Goal: Communication & Community: Answer question/provide support

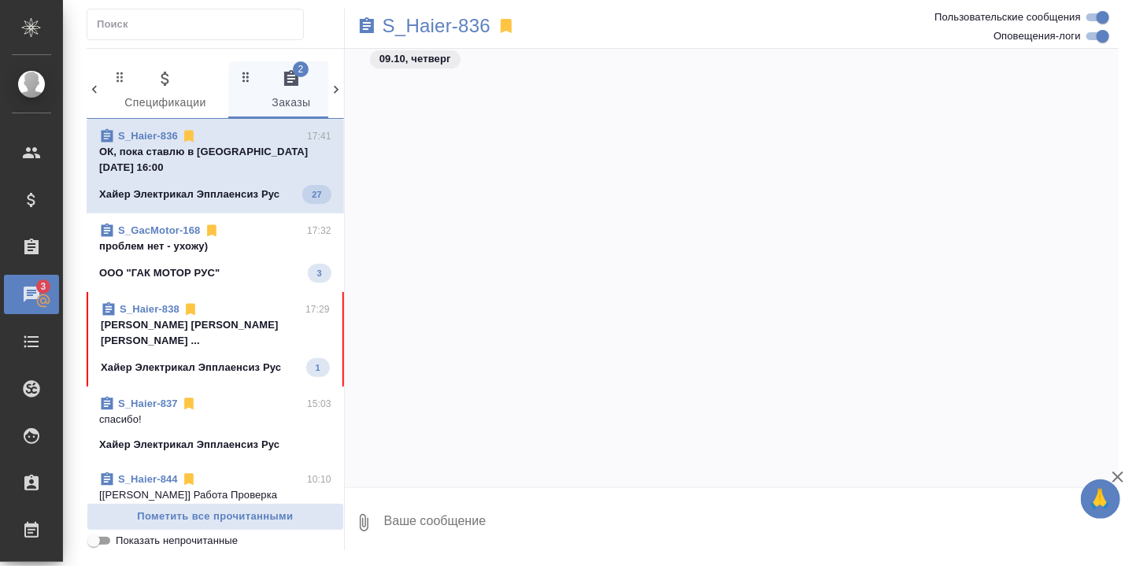
scroll to position [19402, 0]
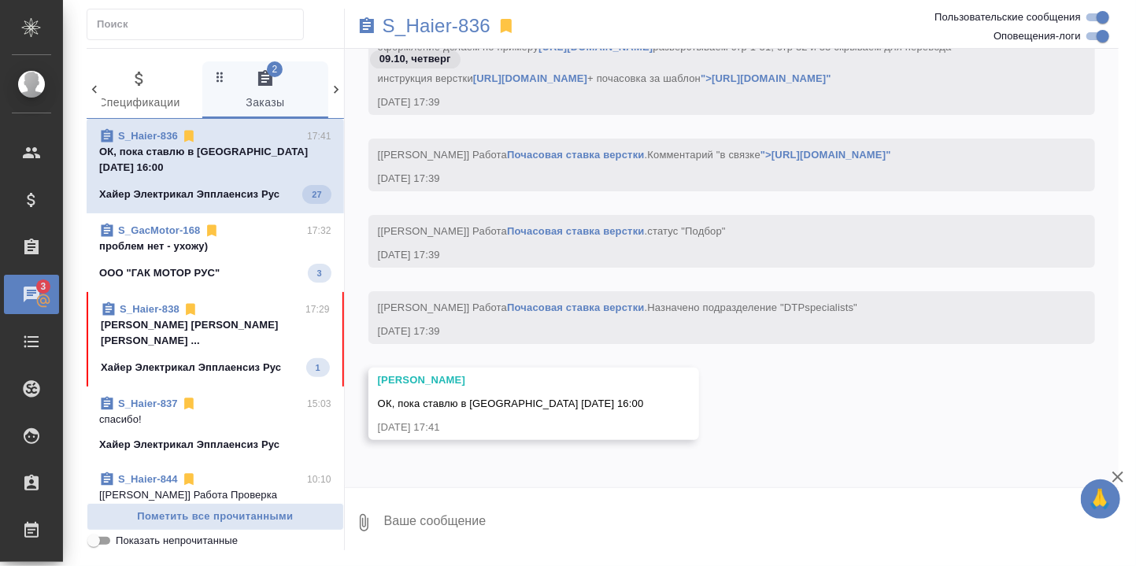
click at [474, 511] on textarea at bounding box center [751, 523] width 736 height 54
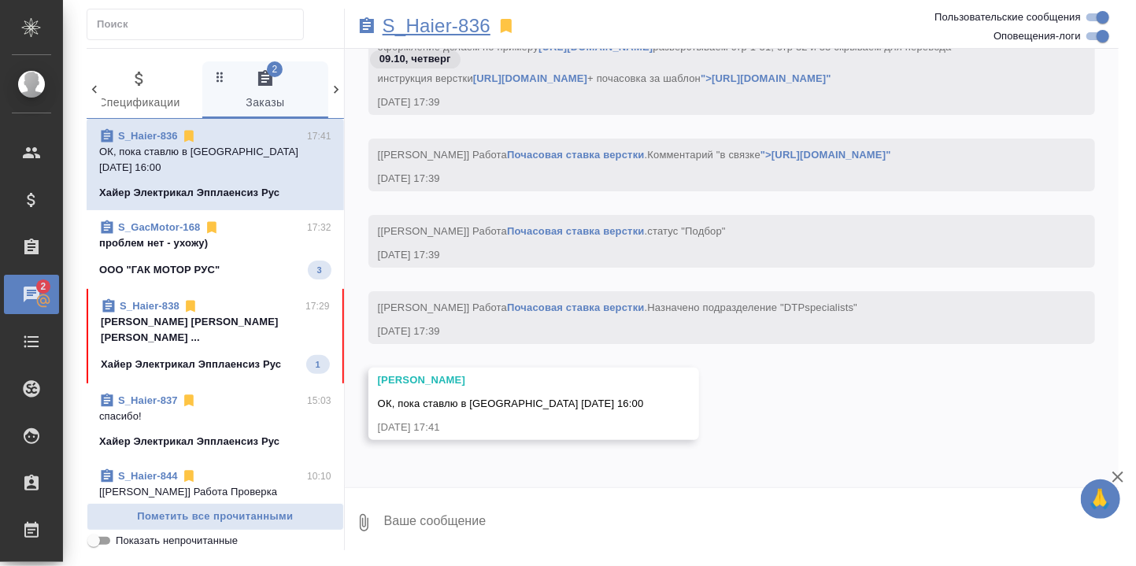
click at [425, 28] on p "S_Haier-836" at bounding box center [437, 26] width 108 height 16
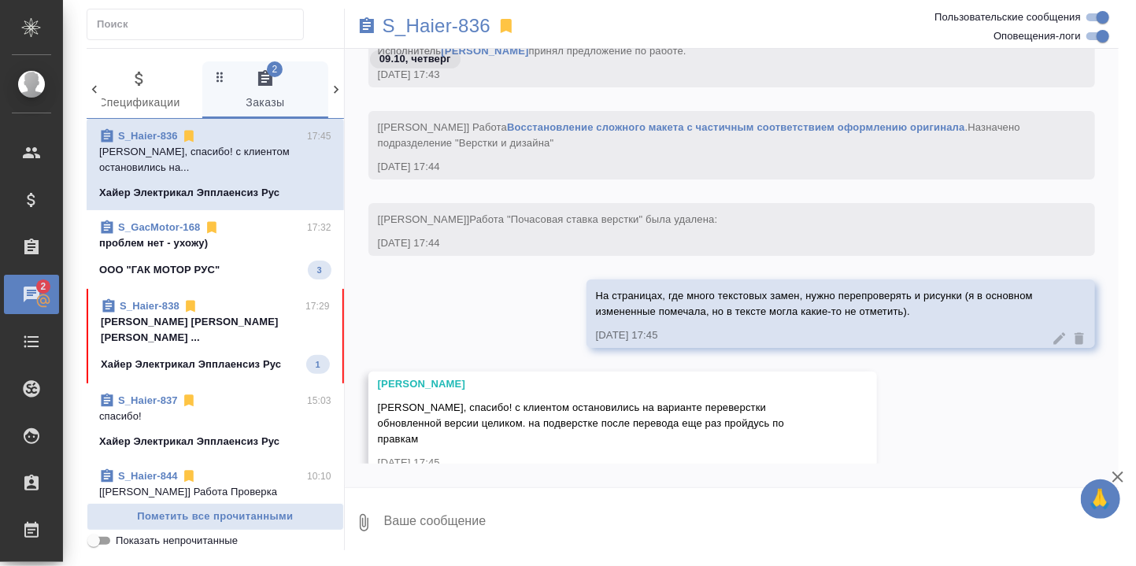
scroll to position [20397, 0]
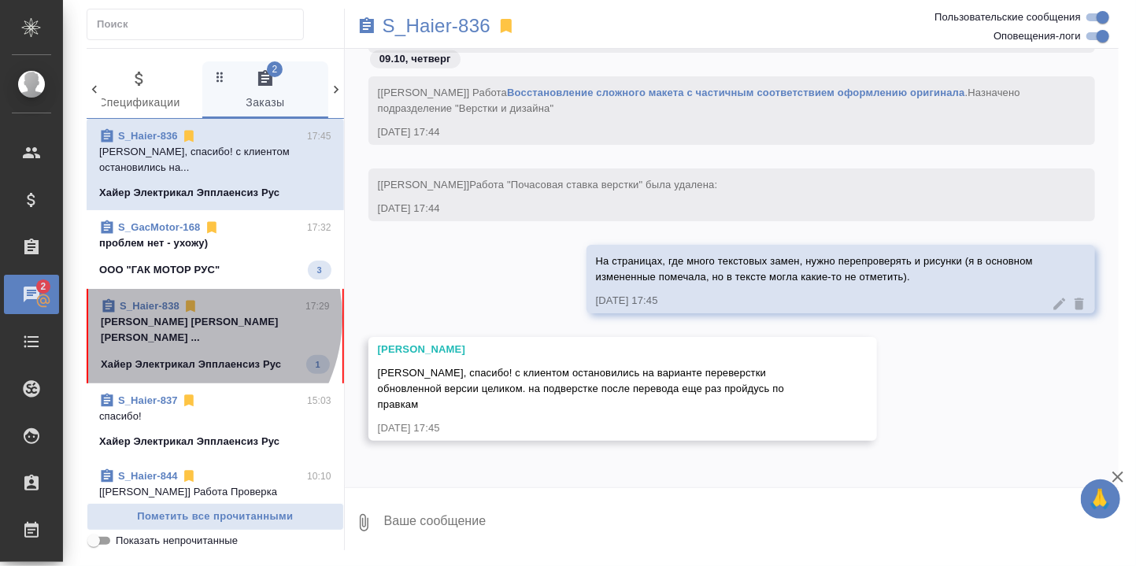
click at [177, 317] on p "[PERSON_NAME] [PERSON_NAME] [PERSON_NAME] ..." at bounding box center [215, 329] width 229 height 31
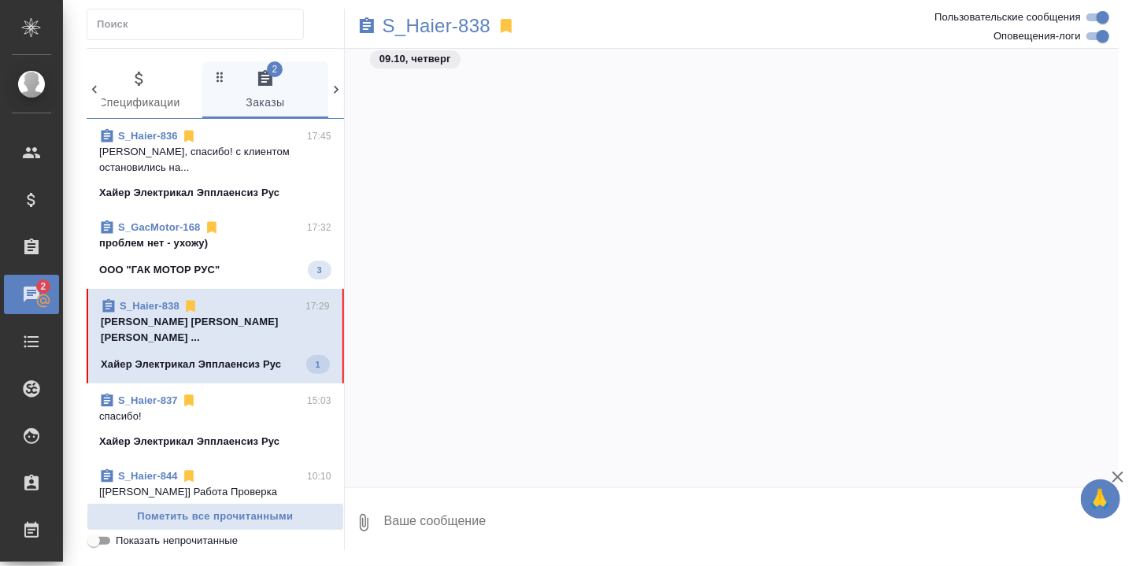
scroll to position [10623, 0]
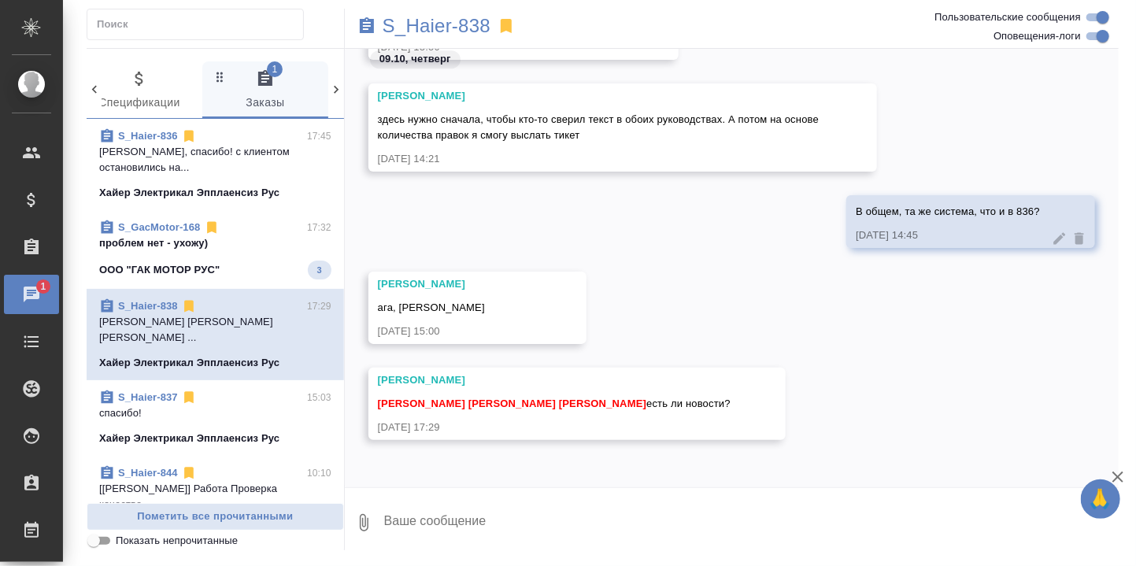
click at [443, 509] on textarea at bounding box center [751, 523] width 736 height 54
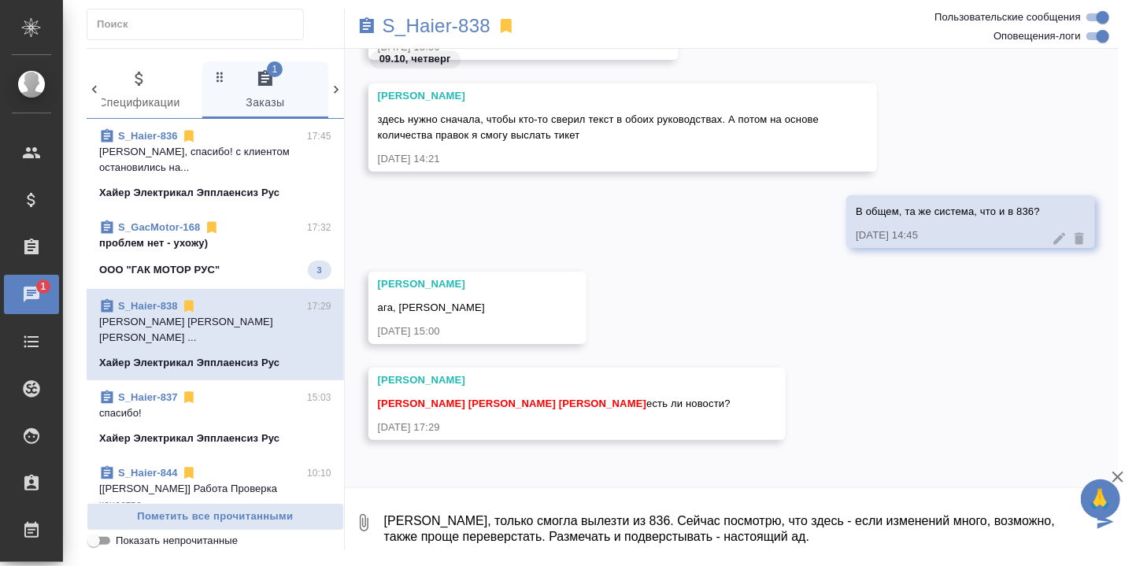
type textarea "[PERSON_NAME], только смогла вылезти из 836. Сейчас посмотрю, что здесь - если …"
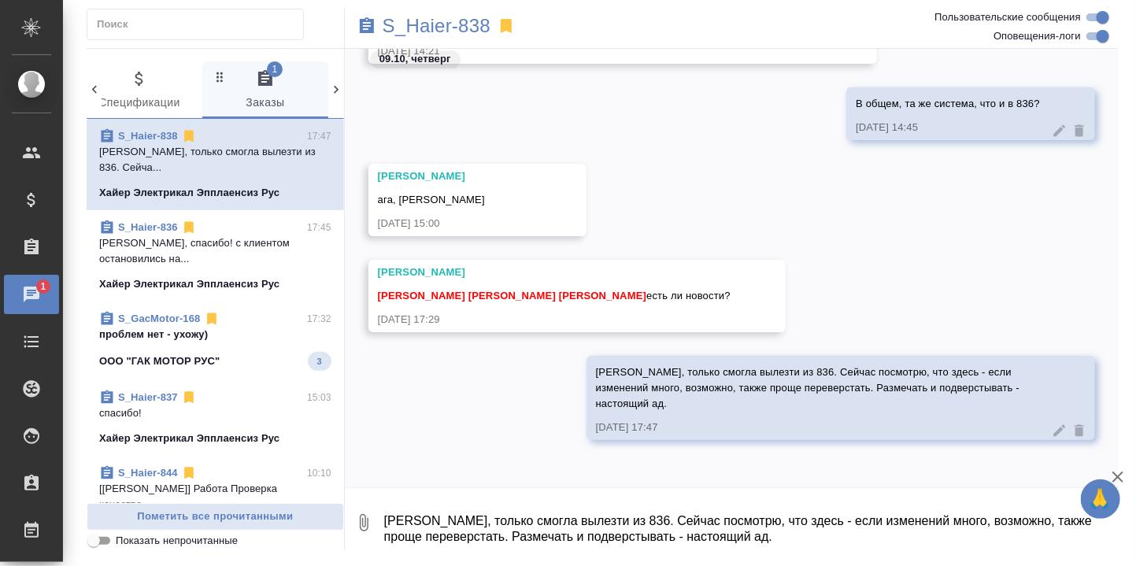
click at [151, 327] on p "проблем нет - ухожу)" at bounding box center [215, 335] width 232 height 16
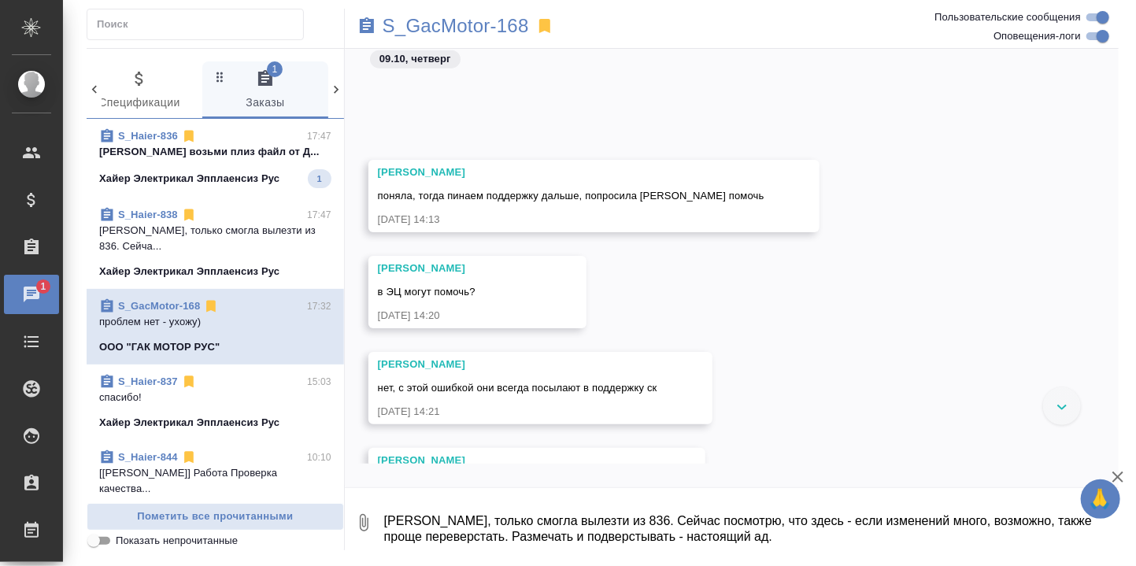
scroll to position [28821, 0]
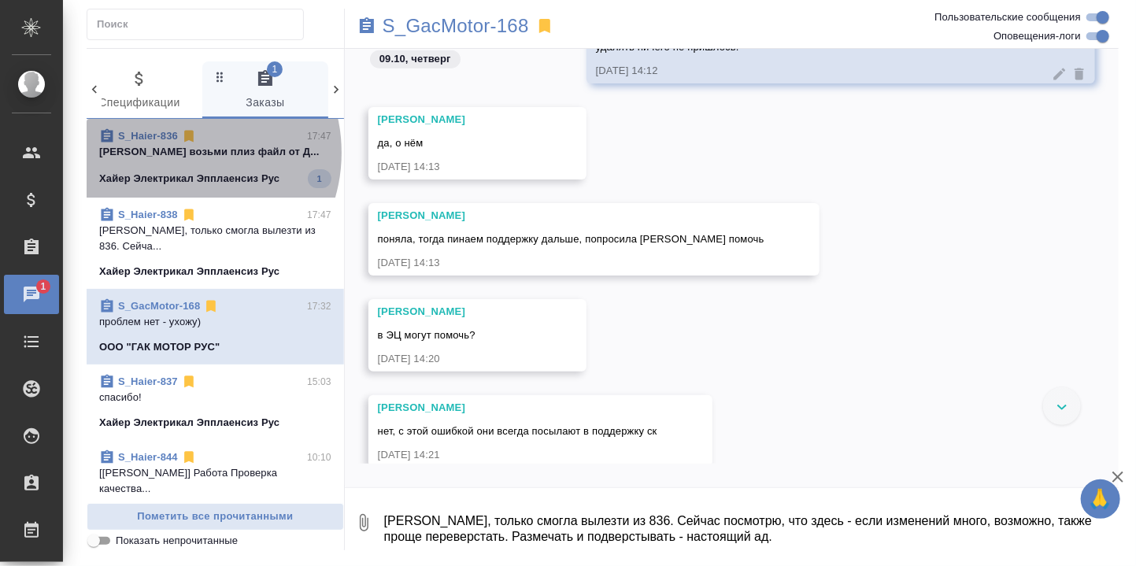
drag, startPoint x: 181, startPoint y: 153, endPoint x: 365, endPoint y: 171, distance: 184.3
click at [182, 152] on p "Сергеева Анастасия возьми плиз файл от Д..." at bounding box center [215, 152] width 232 height 16
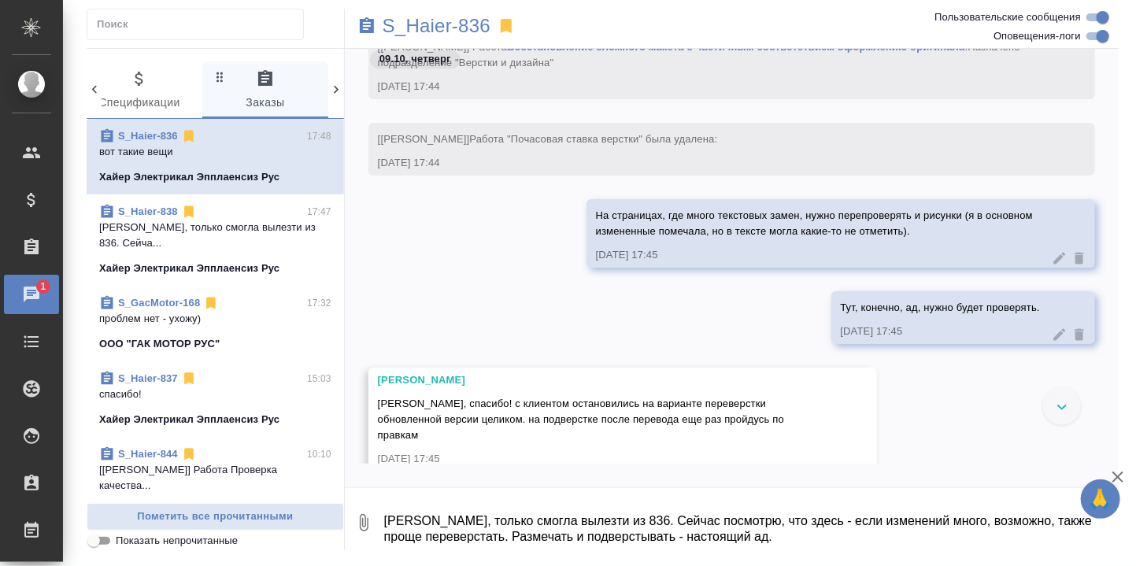
scroll to position [19441, 0]
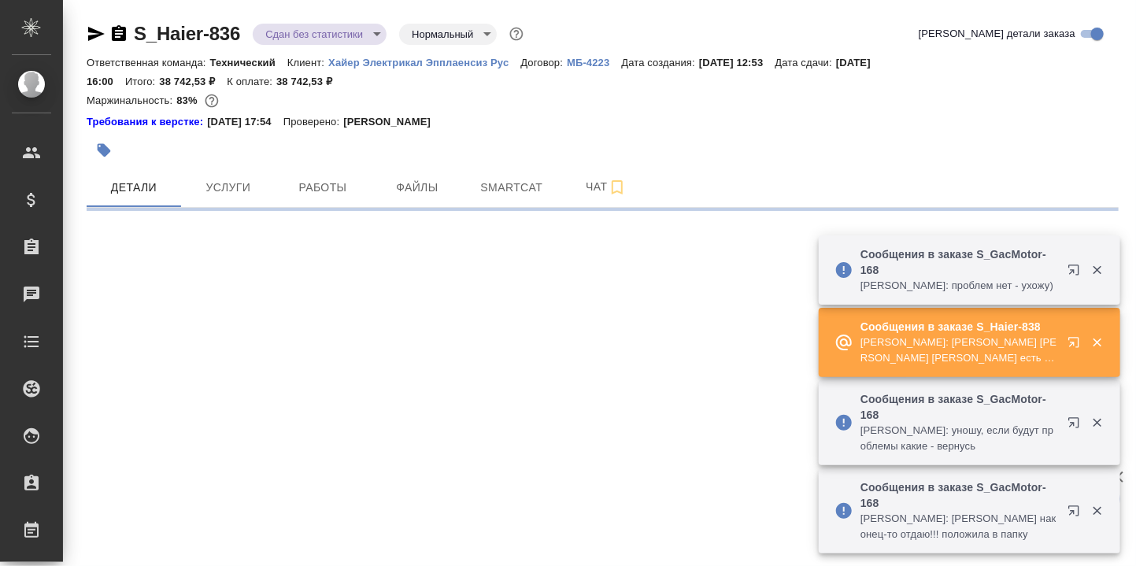
select select "RU"
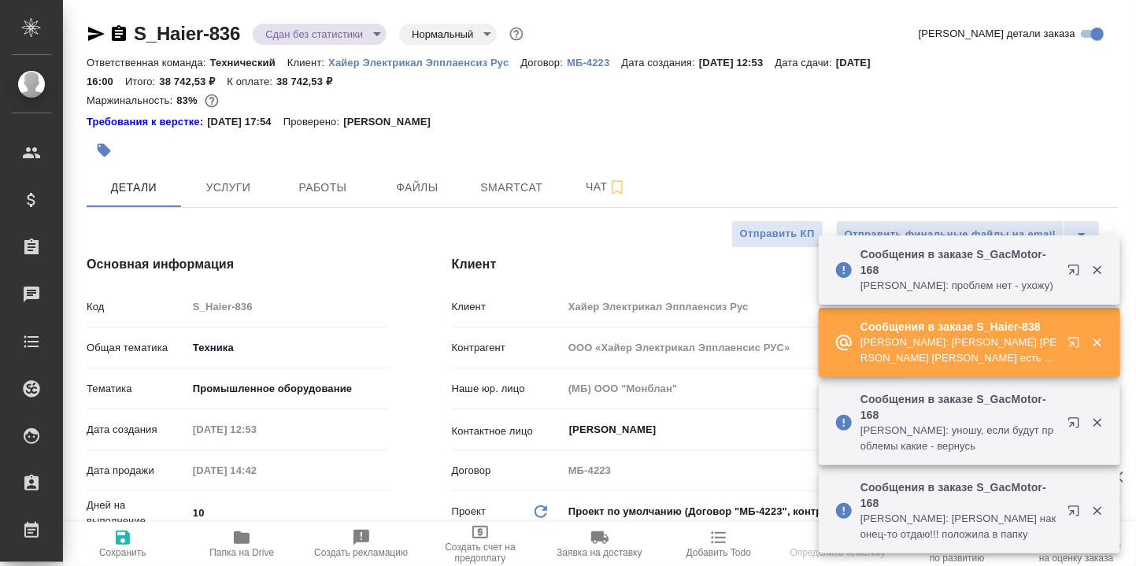
type textarea "x"
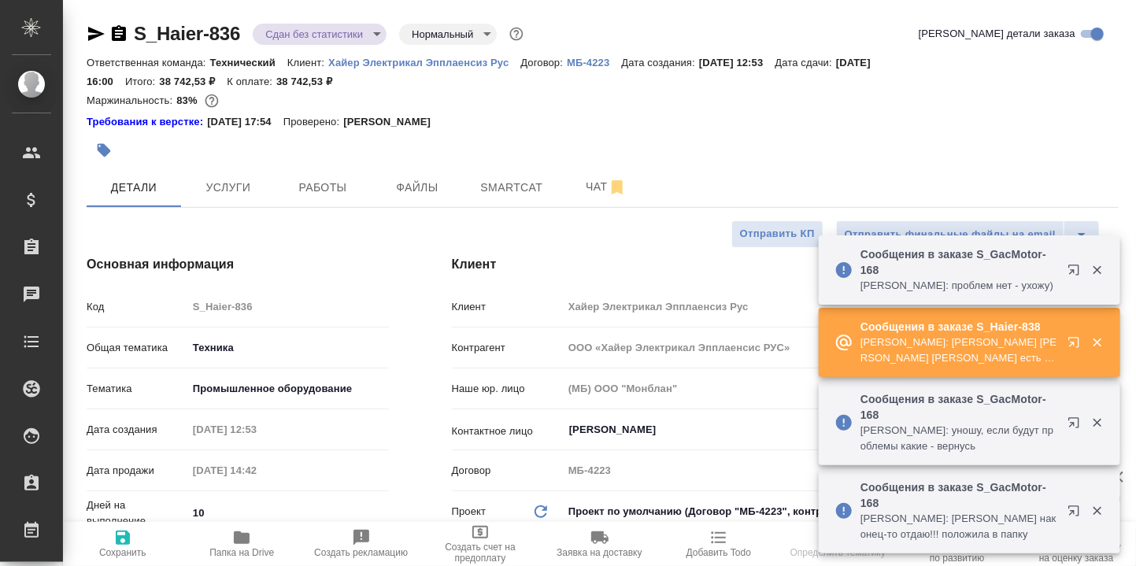
type textarea "x"
type input "[PERSON_NAME]"
type input "[PERSON_NAME]pavlova"
click at [242, 540] on icon "button" at bounding box center [242, 537] width 16 height 13
type textarea "x"
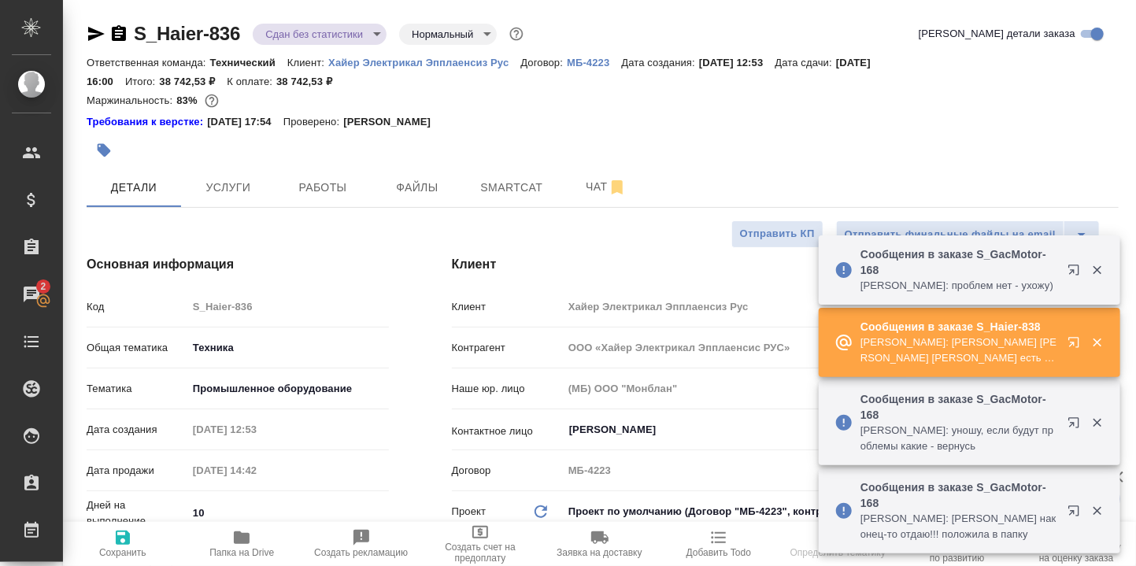
type textarea "x"
select select "RU"
type textarea "x"
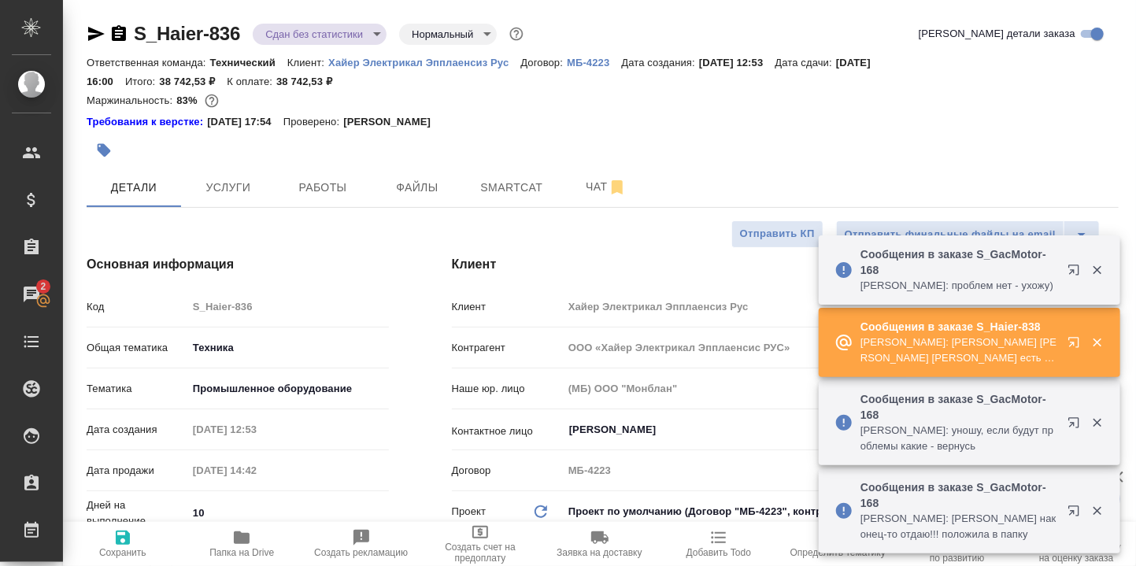
type textarea "x"
click at [597, 191] on span "Чат" at bounding box center [606, 187] width 76 height 20
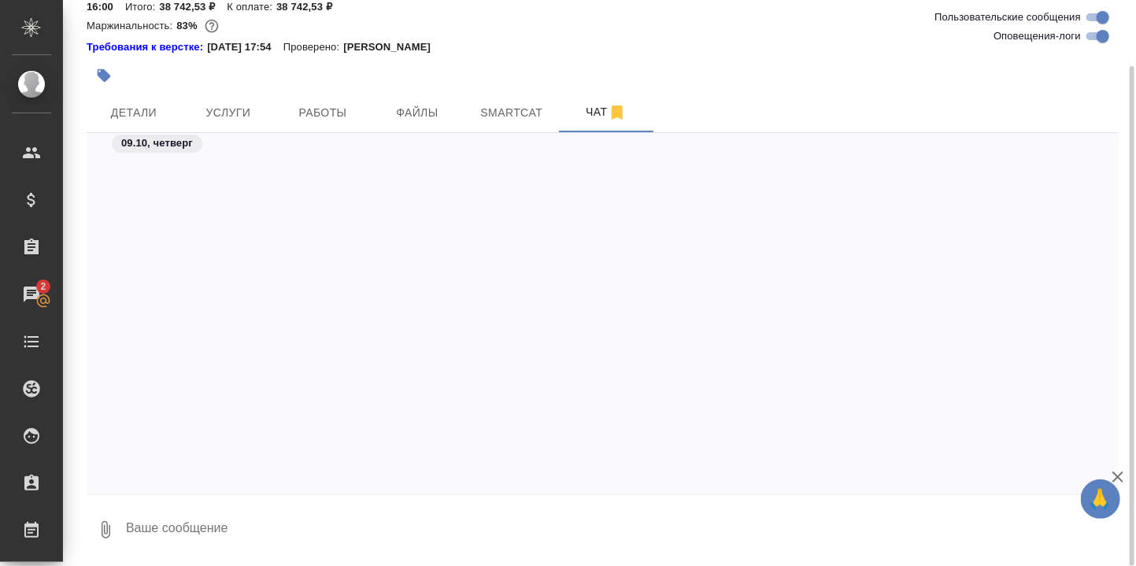
scroll to position [42280, 0]
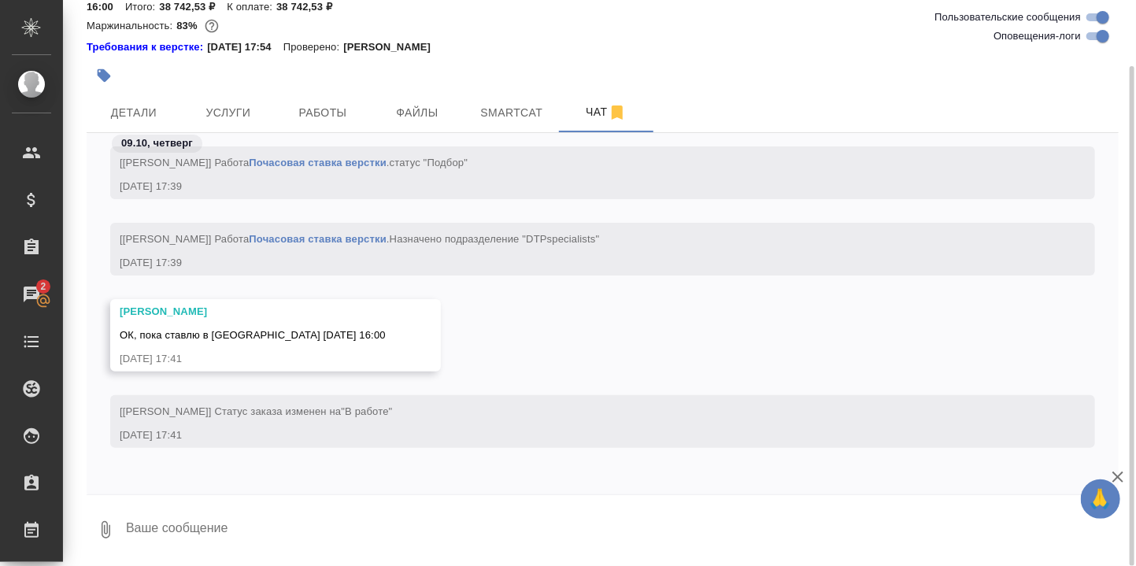
click at [184, 528] on textarea at bounding box center [621, 530] width 994 height 54
paste textarea "[URL][DOMAIN_NAME]"
type textarea "Разметка здесь: [URL][DOMAIN_NAME]"
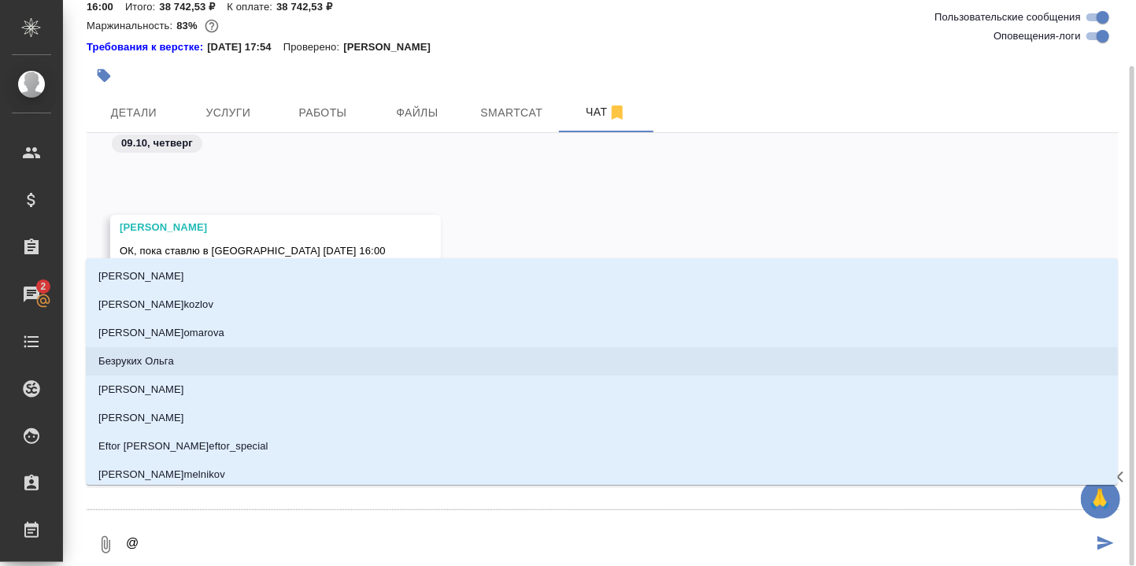
type textarea "@У"
type input "У"
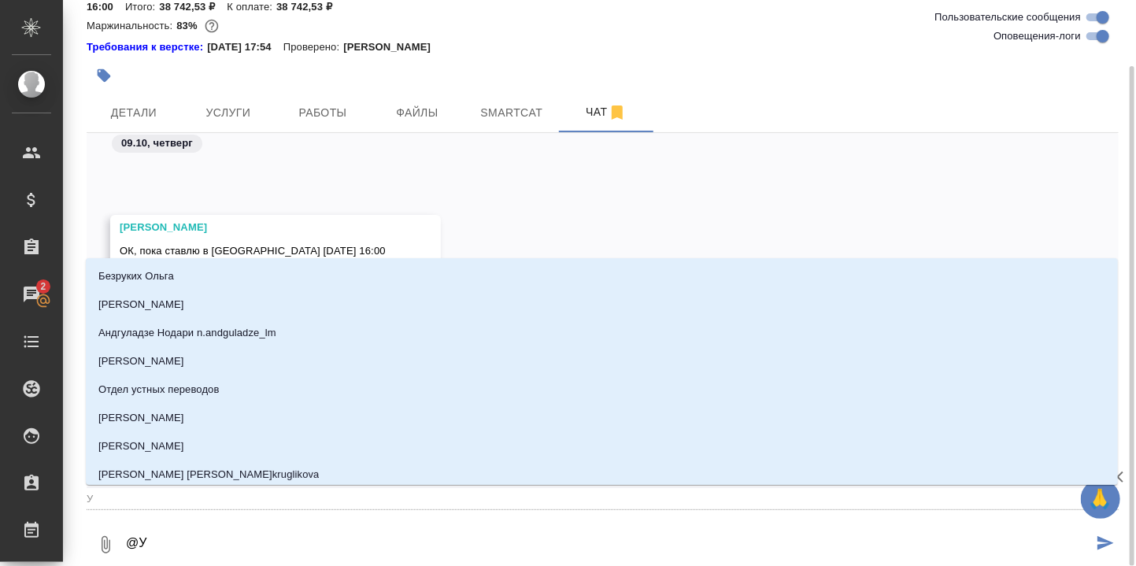
type textarea "@Ус"
type input "Ус"
type textarea "@Усм"
type input "Усм"
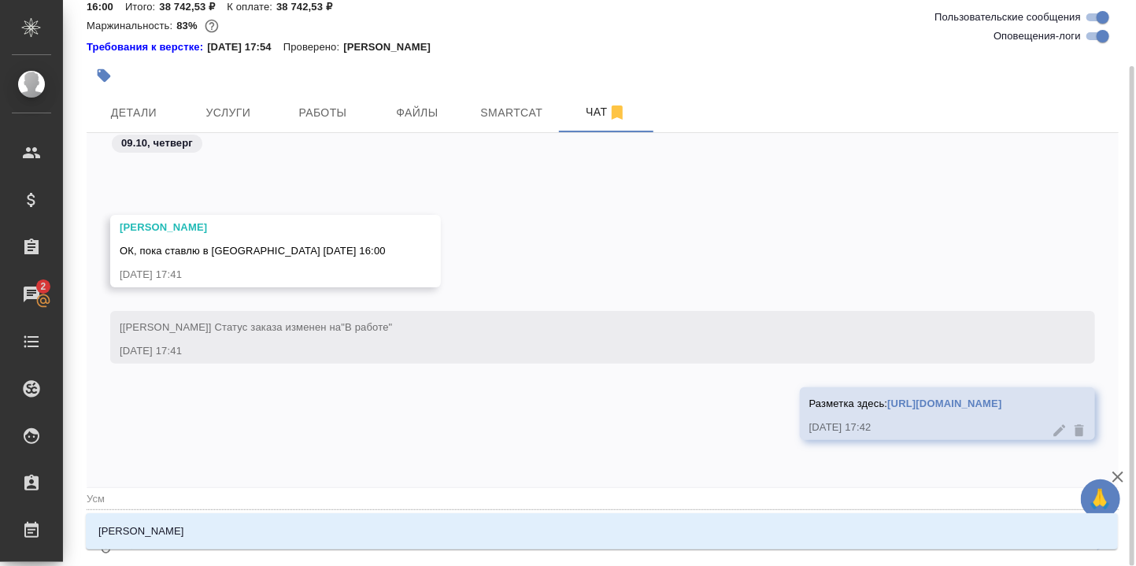
type textarea "@Усма"
type input "Усма"
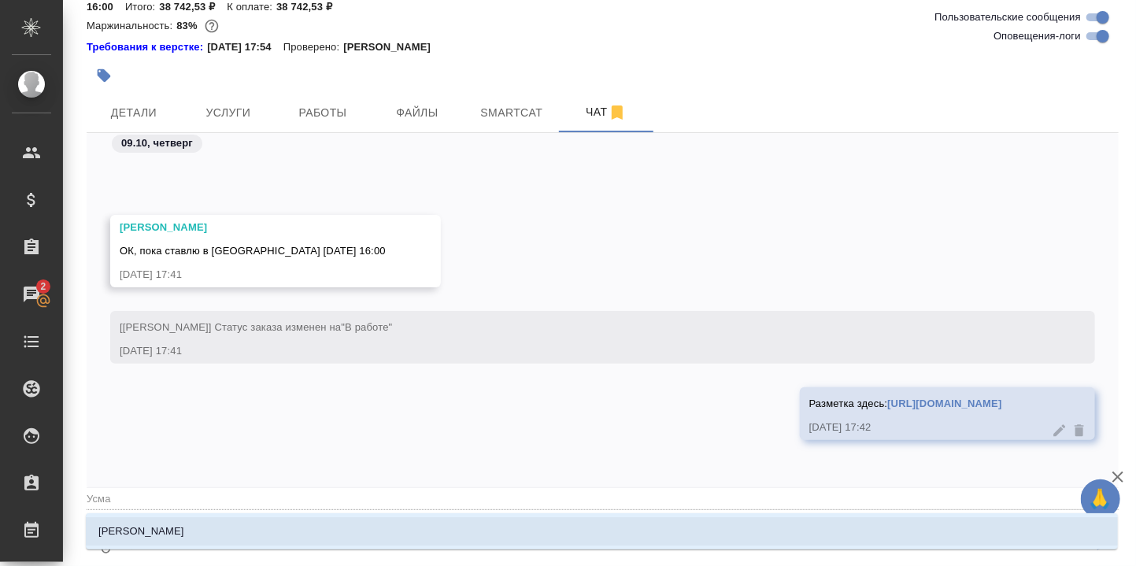
click at [181, 528] on li "[PERSON_NAME]" at bounding box center [602, 531] width 1032 height 28
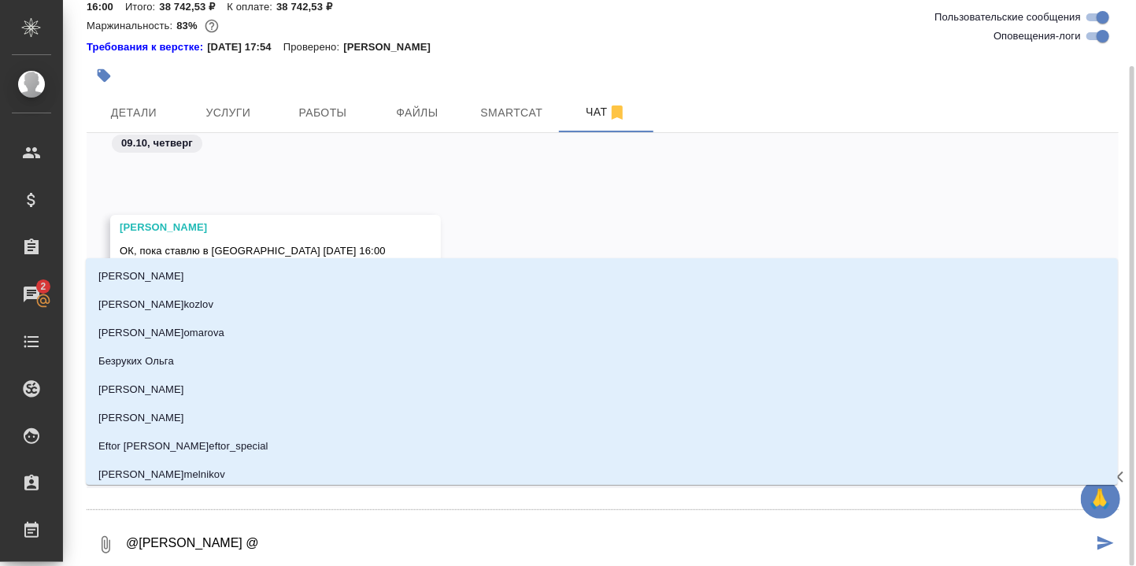
type textarea "@[PERSON_NAME] @З"
type input "З"
type textarea "@[PERSON_NAME] @За"
type input "За"
type textarea "@[PERSON_NAME] @Заб"
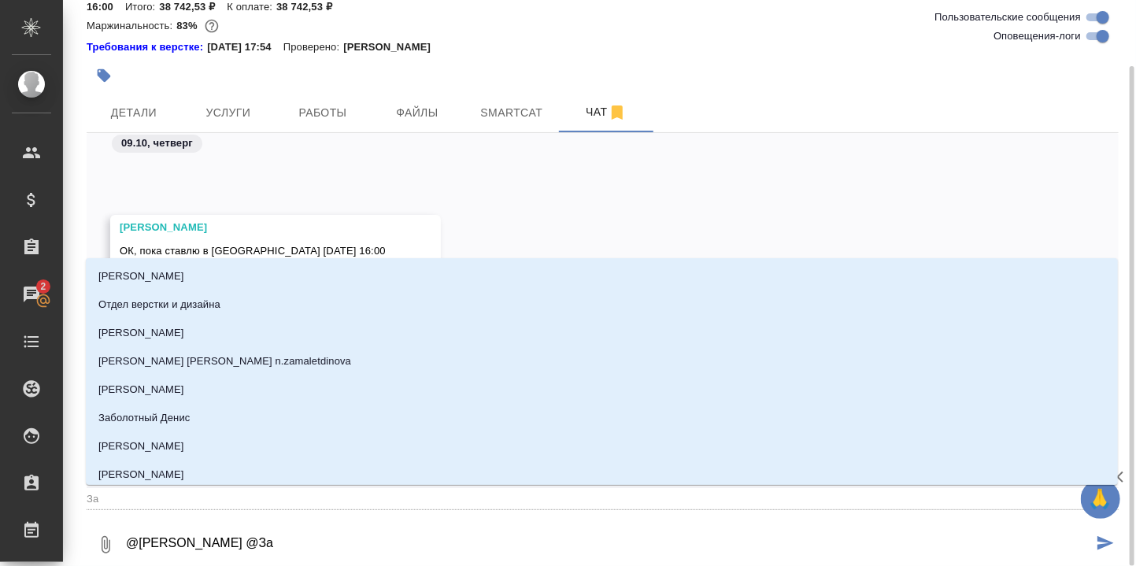
type input "Заб"
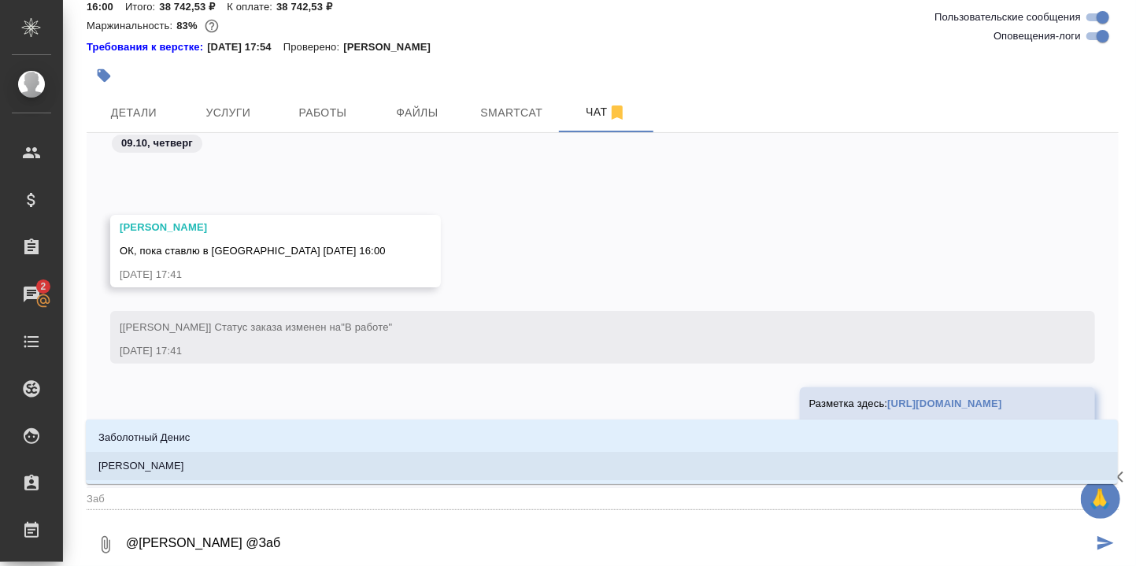
click at [184, 462] on p "[PERSON_NAME]" at bounding box center [141, 466] width 86 height 16
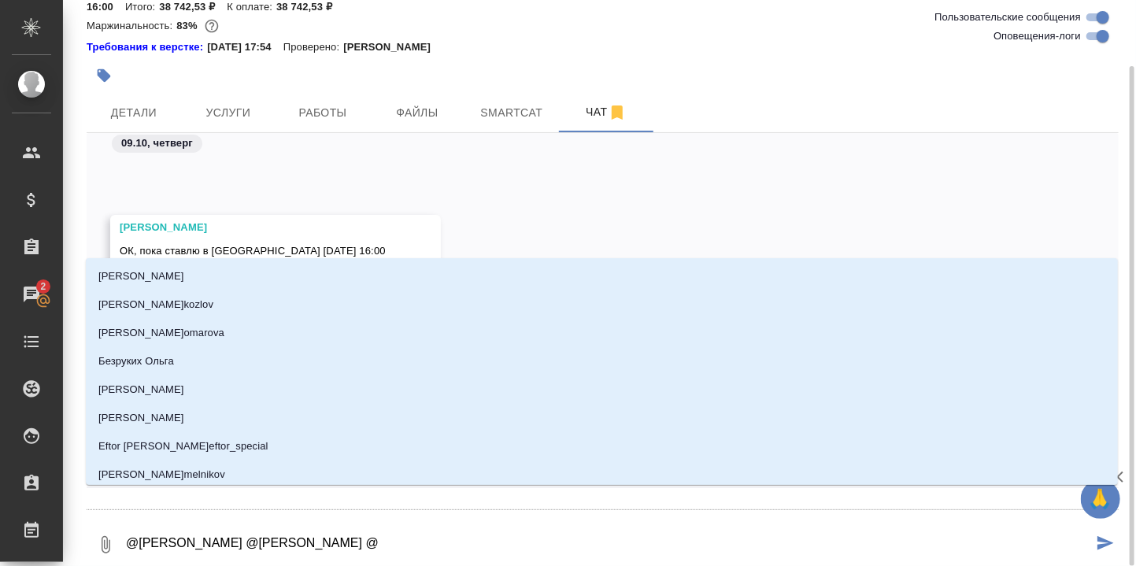
type textarea "@[PERSON_NAME] @[PERSON_NAME] @С"
type input "С"
type textarea "@[PERSON_NAME] @[PERSON_NAME] @Се"
type input "Се"
type textarea "@[PERSON_NAME] @[PERSON_NAME] @Сер"
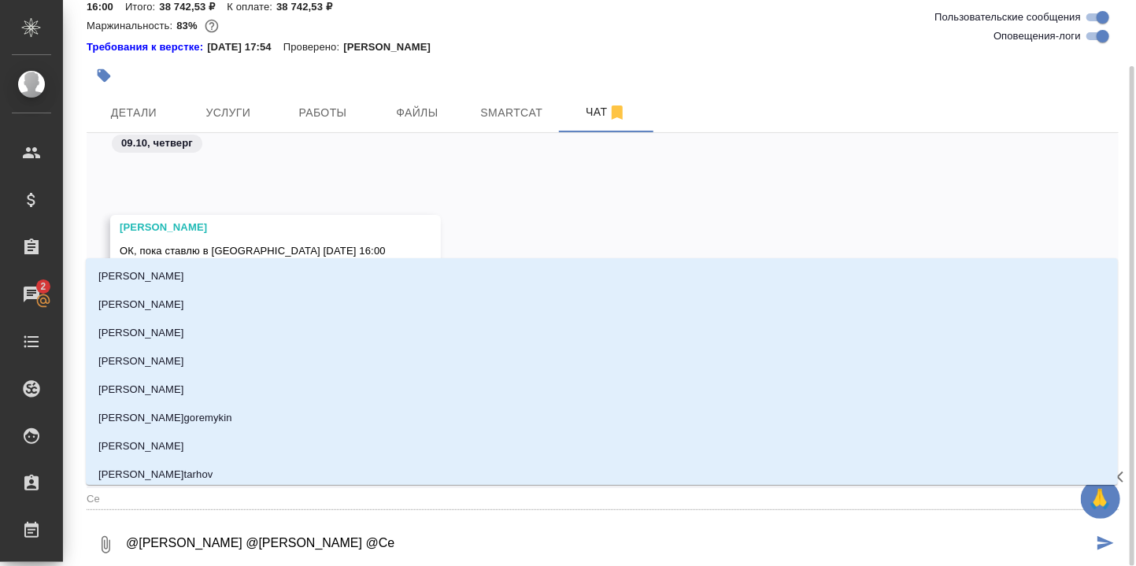
type input "Сер"
type textarea "@[PERSON_NAME] @[PERSON_NAME] @Серг"
type input "Серг"
type textarea "@[PERSON_NAME] @[PERSON_NAME] @[PERSON_NAME]"
type input "Серге"
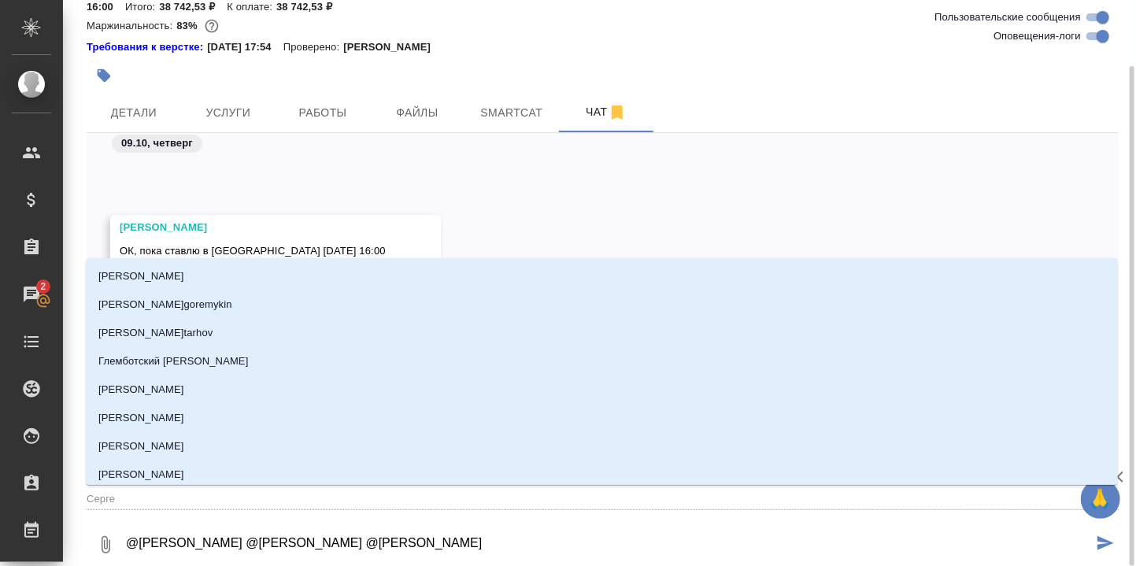
type textarea "@[PERSON_NAME] @[PERSON_NAME] @Сергее"
type input "Сергее"
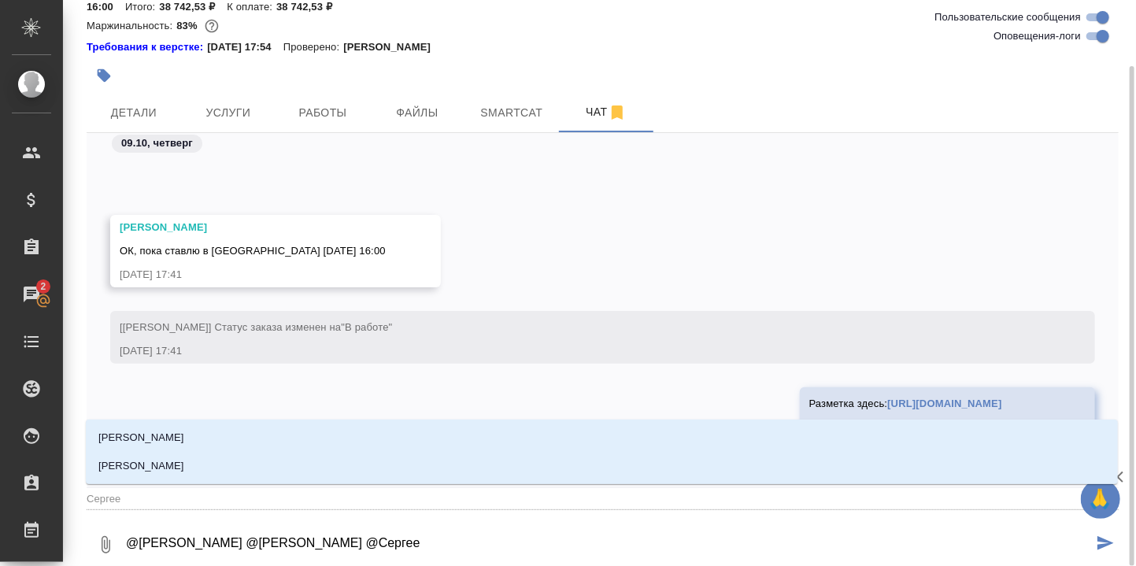
type textarea "@[PERSON_NAME] @[PERSON_NAME] @[PERSON_NAME]"
type input "[PERSON_NAME]"
type textarea "@[PERSON_NAME] @[PERSON_NAME] @[PERSON_NAME]"
type input "[PERSON_NAME]"
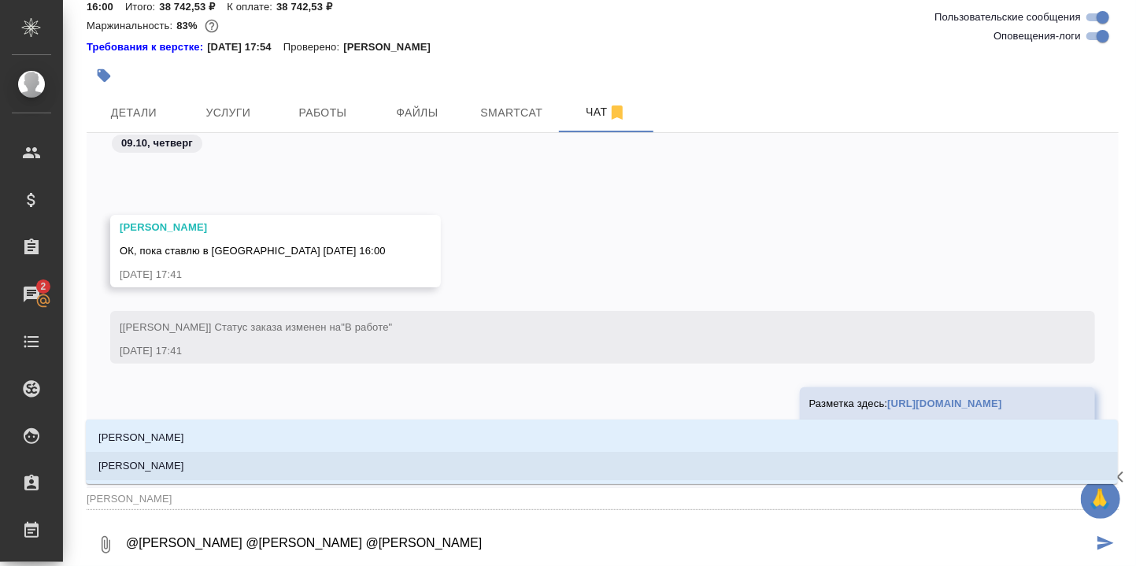
click at [184, 468] on p "[PERSON_NAME]" at bounding box center [141, 466] width 86 height 16
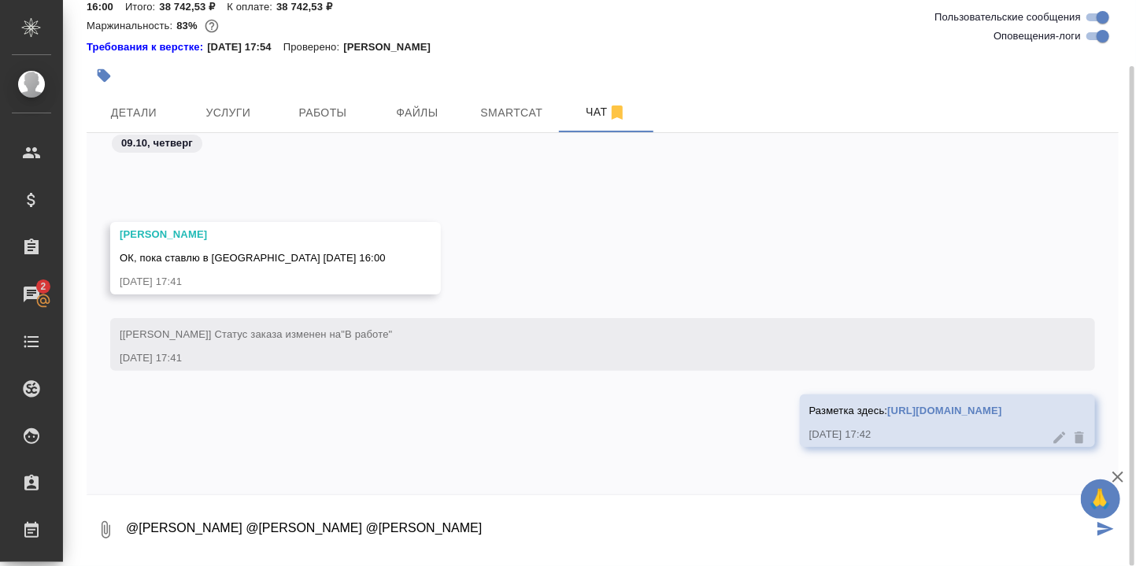
type textarea "@[PERSON_NAME] @[PERSON_NAME] @[PERSON_NAME]"
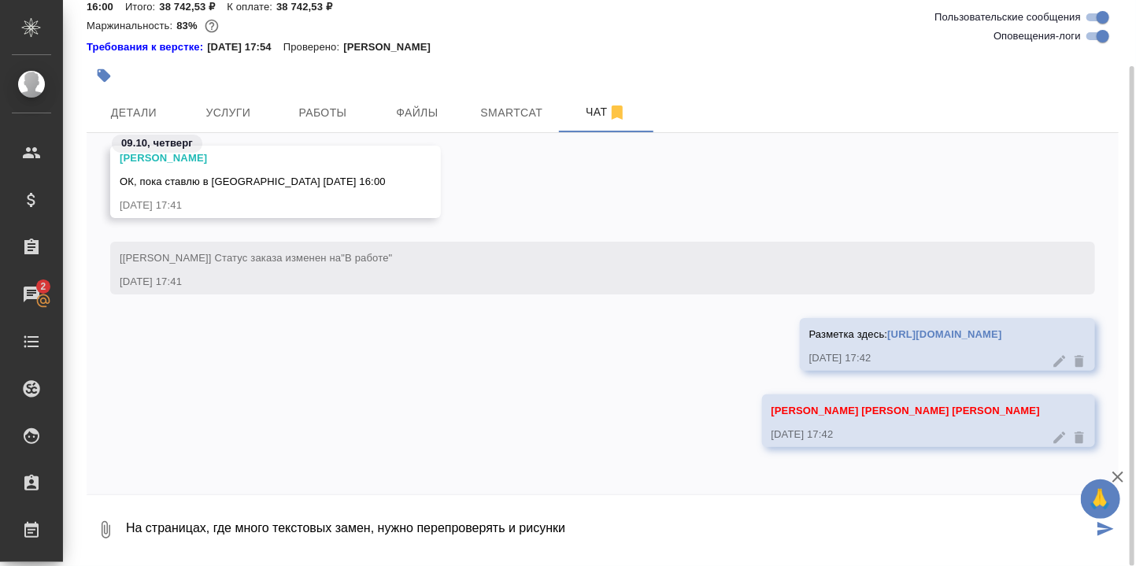
click at [774, 528] on textarea "На страницах, где много текстовых замен, нужно перепроверять и рисунки" at bounding box center [608, 530] width 968 height 54
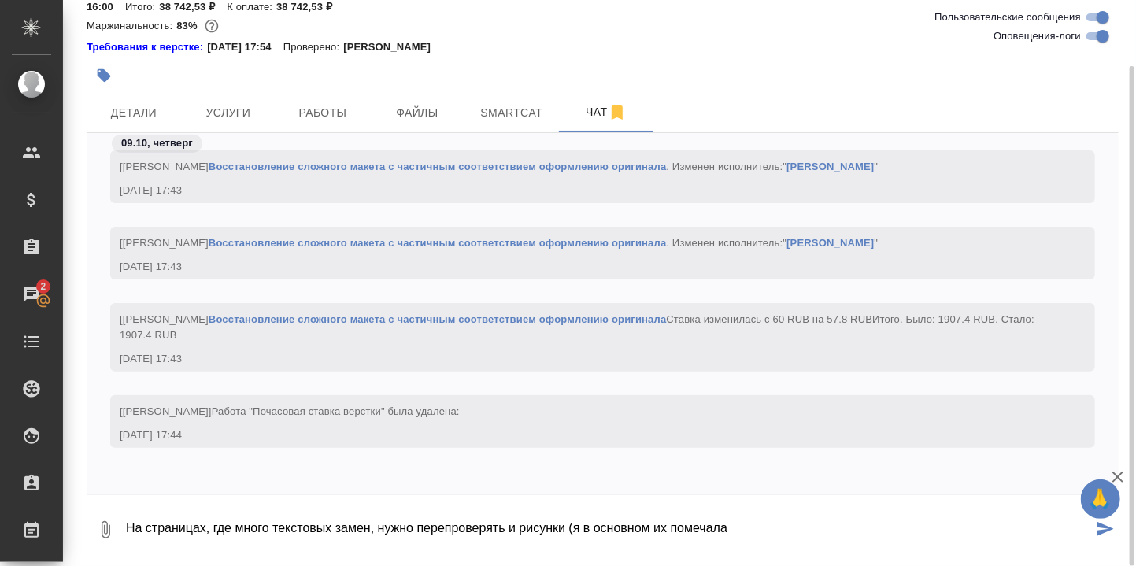
drag, startPoint x: 665, startPoint y: 524, endPoint x: 653, endPoint y: 524, distance: 11.8
click at [653, 524] on textarea "На страницах, где много текстовых замен, нужно перепроверять и рисунки (я в осн…" at bounding box center [608, 530] width 968 height 54
click at [816, 532] on textarea "На страницах, где много текстовых замен, нужно перепроверять и рисунки (я в осн…" at bounding box center [608, 530] width 968 height 54
type textarea "На страницах, где много текстовых замен, нужно перепроверять и рисунки (я в осн…"
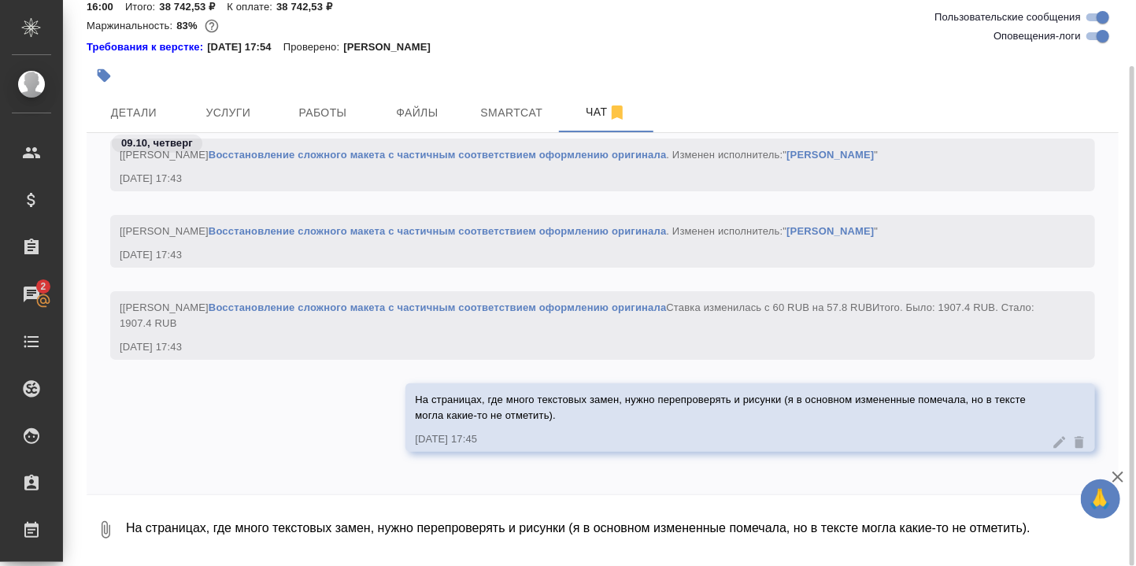
scroll to position [43263, 0]
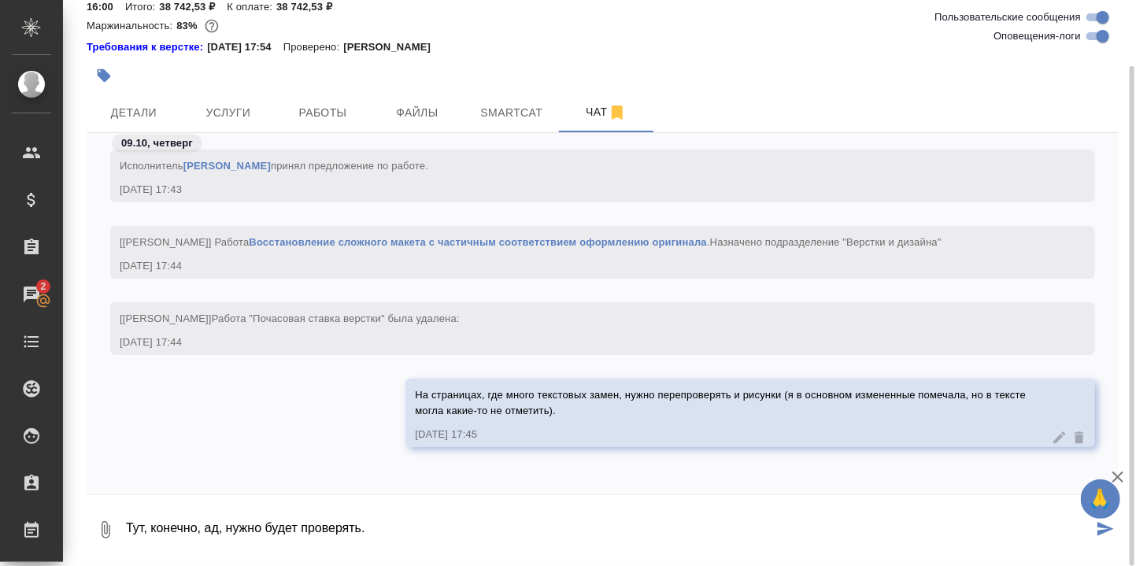
type textarea "Тут, конечно, ад, нужно будет проверять."
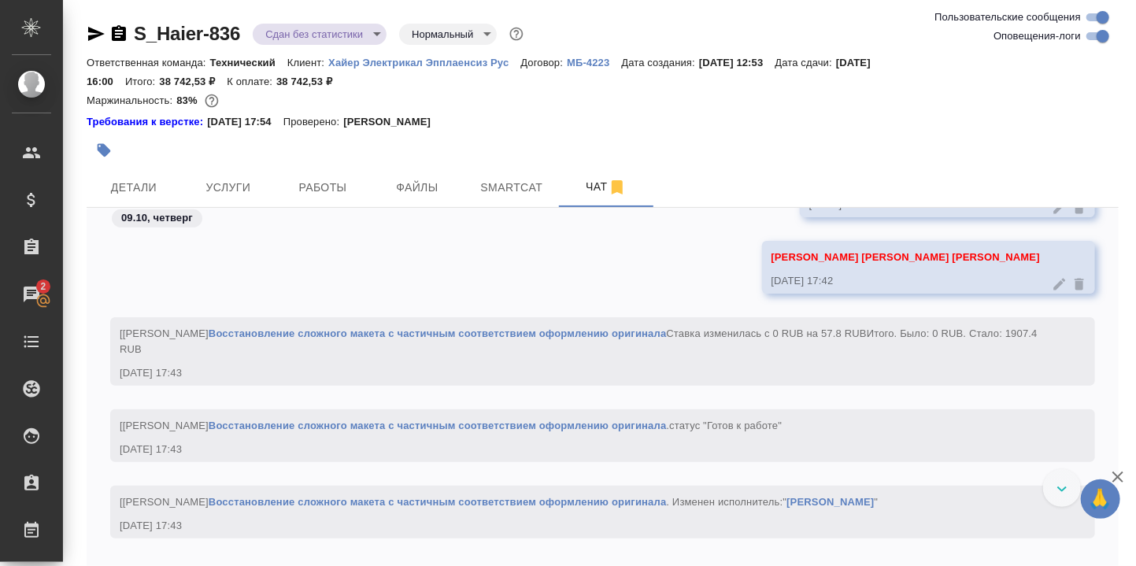
scroll to position [42604, 0]
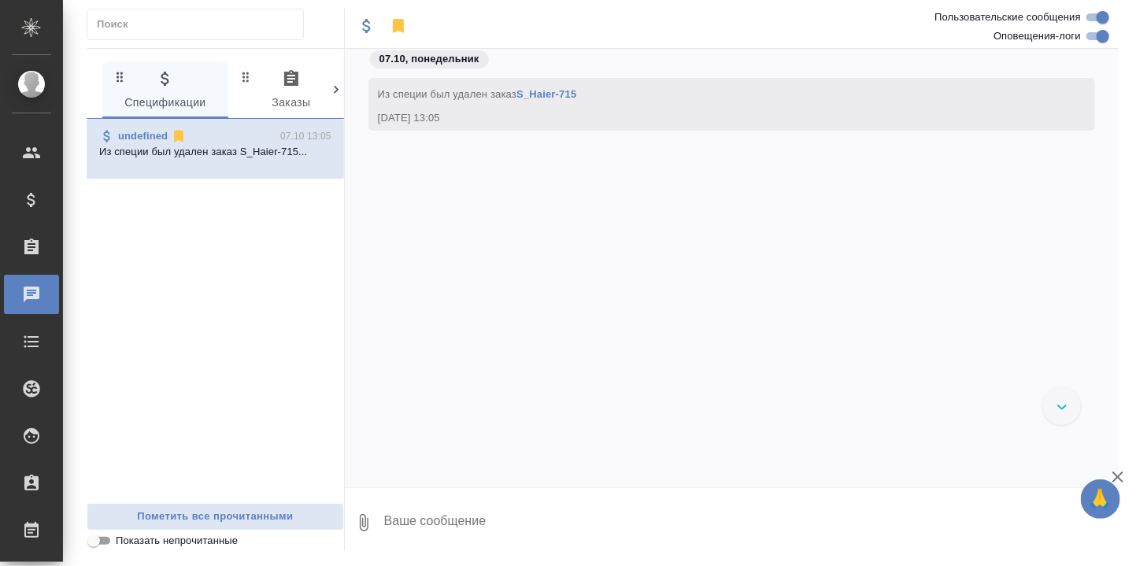
click at [339, 87] on icon at bounding box center [336, 90] width 16 height 16
click at [91, 83] on icon at bounding box center [95, 90] width 16 height 16
click at [287, 82] on icon "button" at bounding box center [291, 78] width 19 height 19
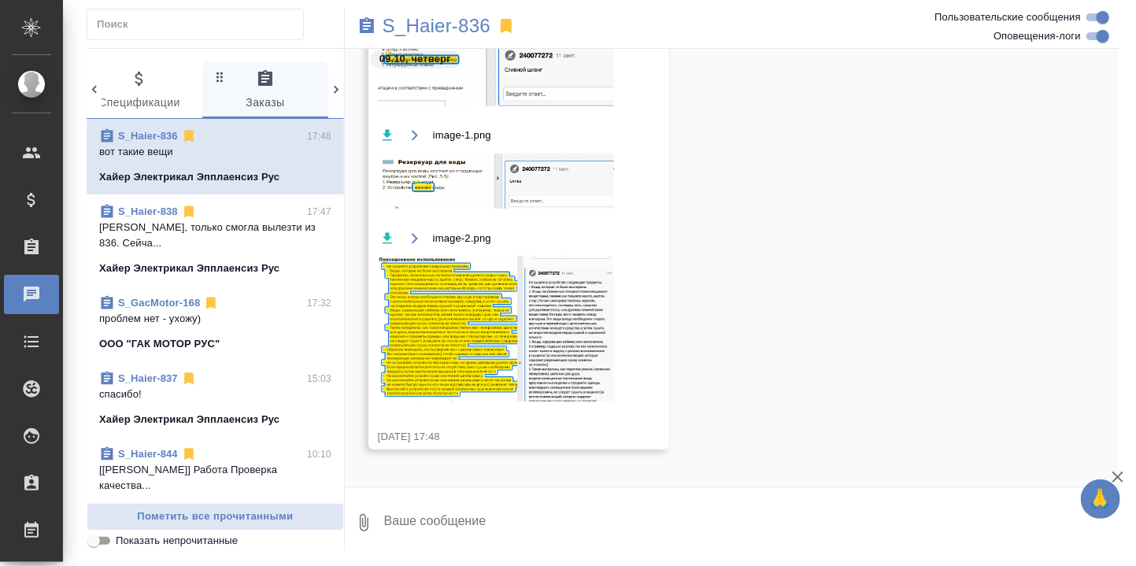
scroll to position [19769, 0]
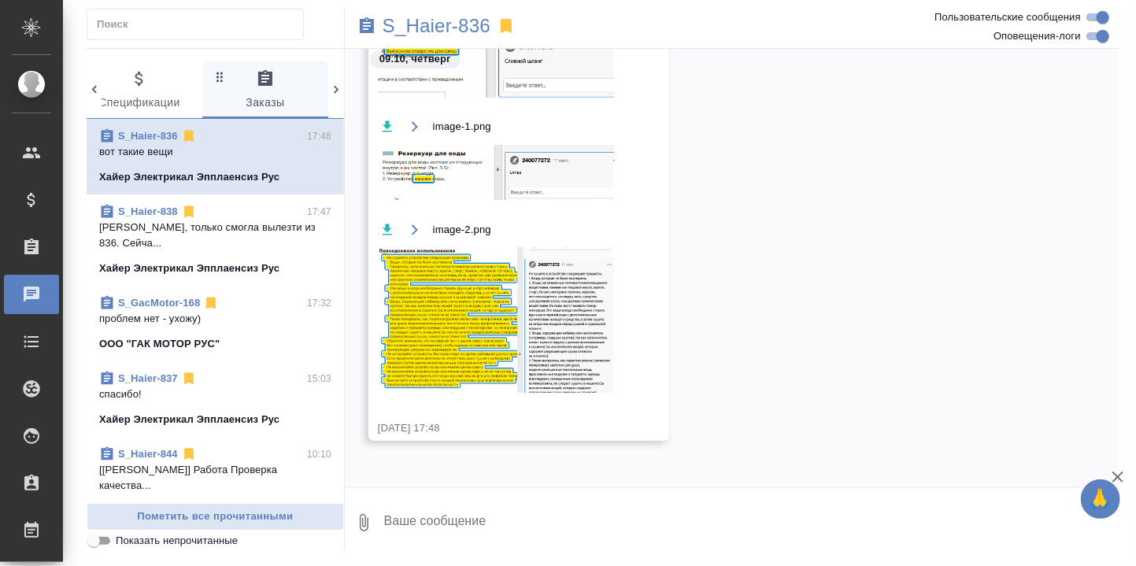
click at [468, 508] on textarea at bounding box center [751, 523] width 736 height 54
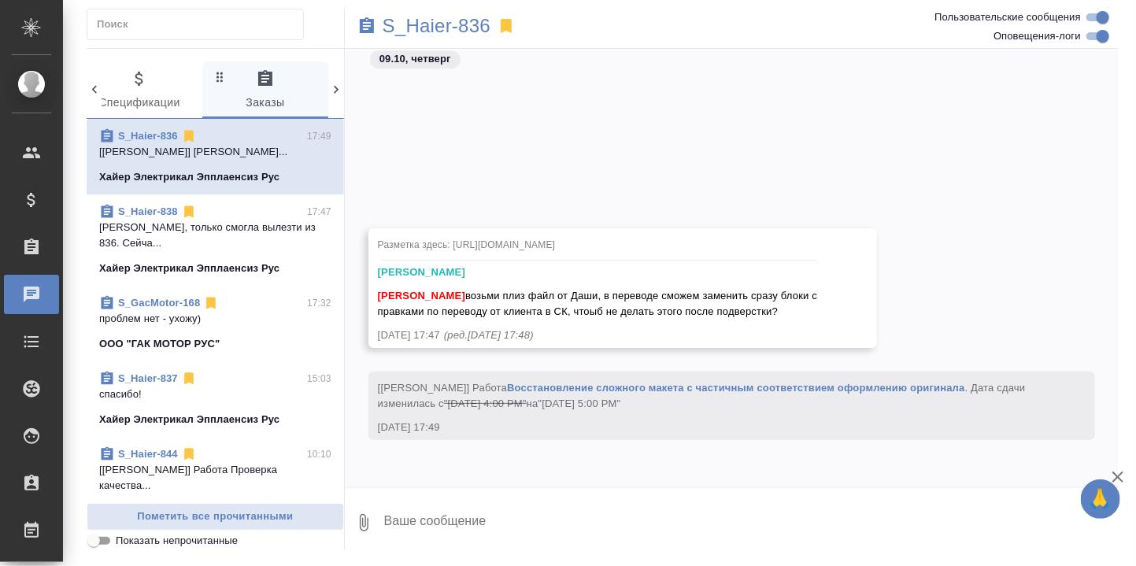
scroll to position [19353, 0]
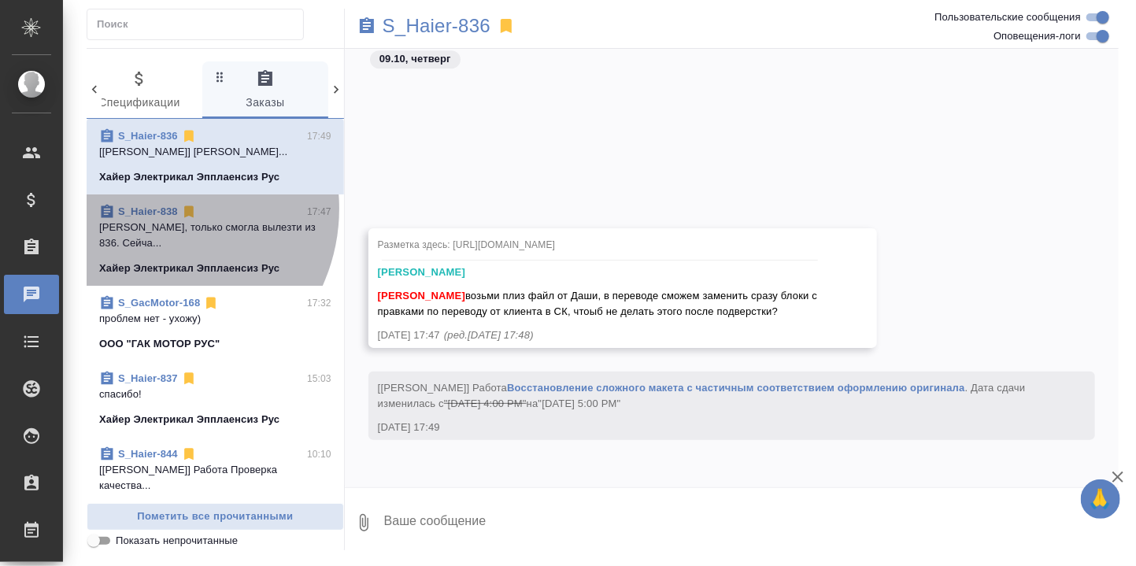
click at [151, 217] on link "S_Haier-838" at bounding box center [148, 211] width 60 height 12
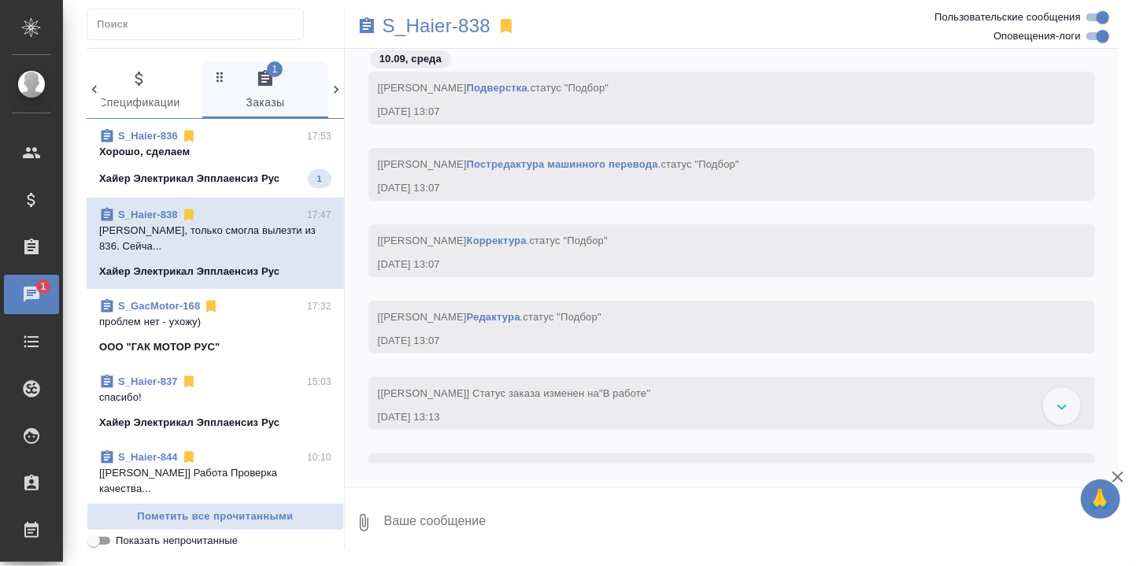
scroll to position [2981, 0]
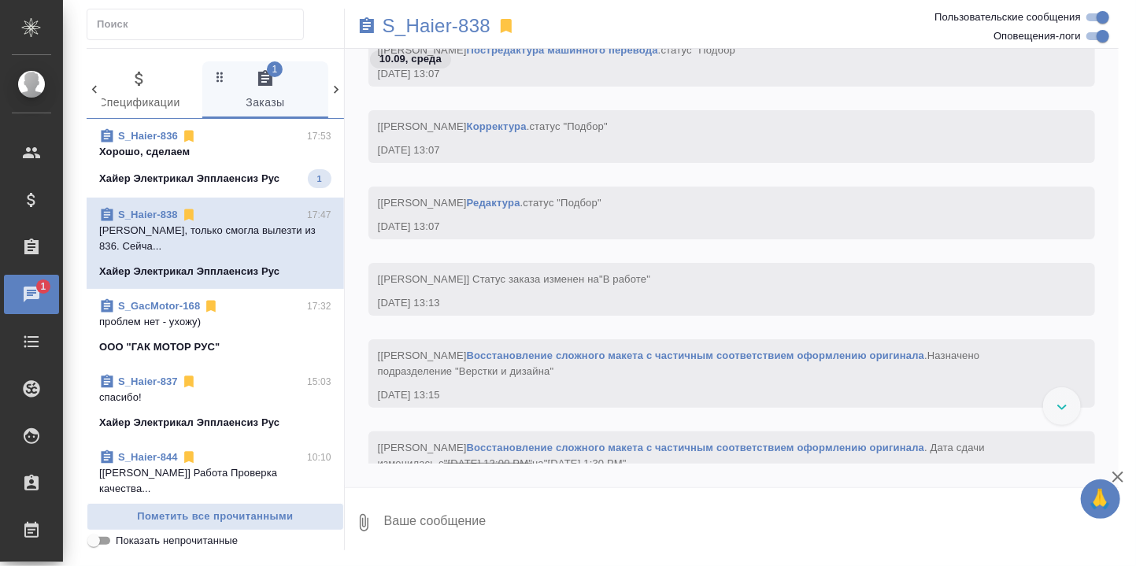
click at [1061, 410] on div at bounding box center [1062, 406] width 38 height 38
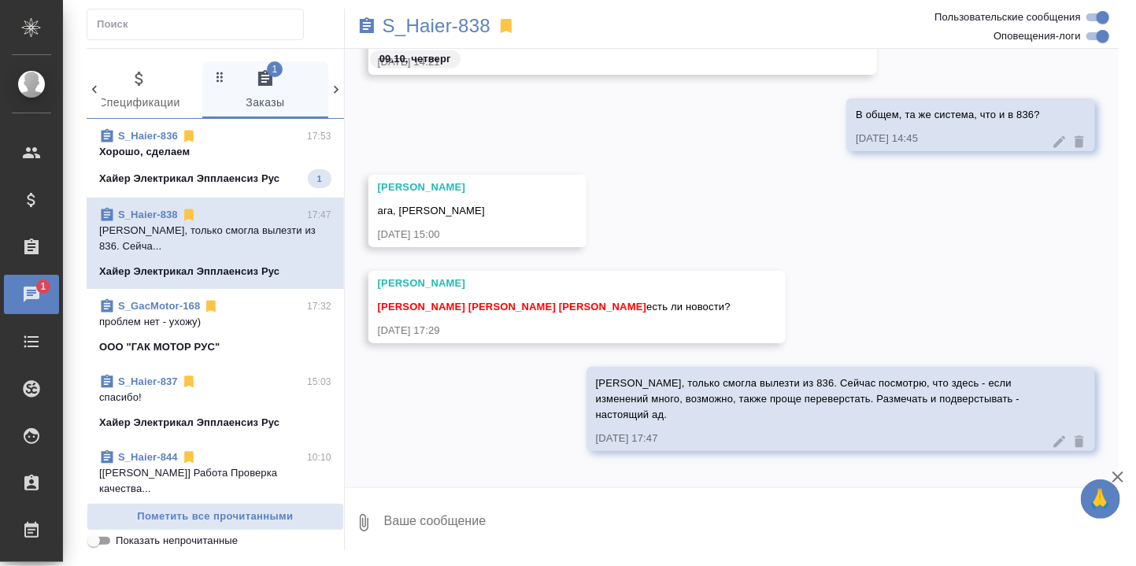
scroll to position [12147, 0]
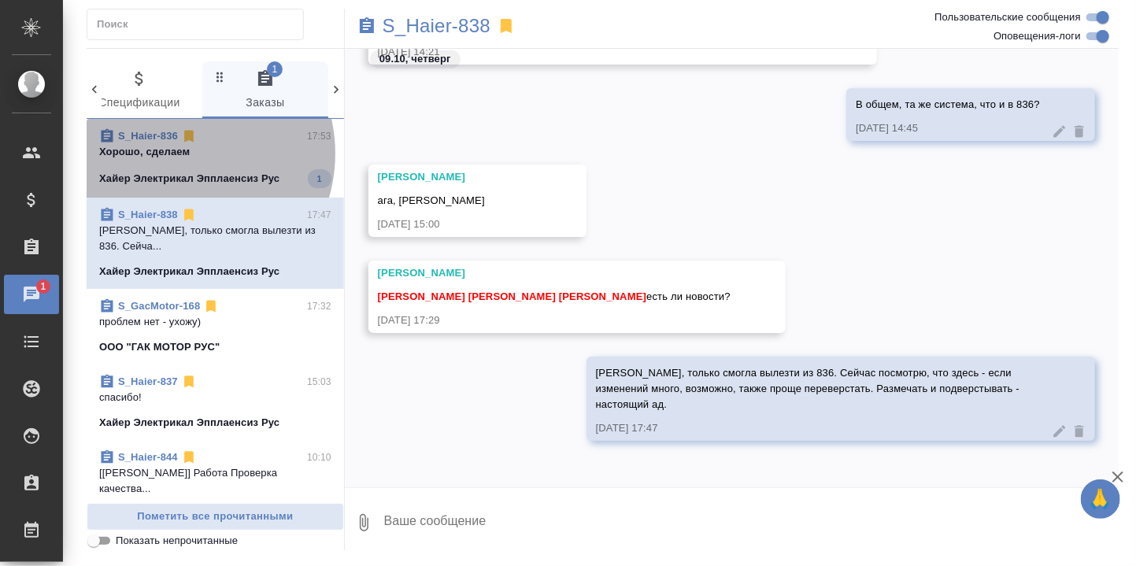
click at [177, 153] on p "Хорошо, сделаем" at bounding box center [215, 152] width 232 height 16
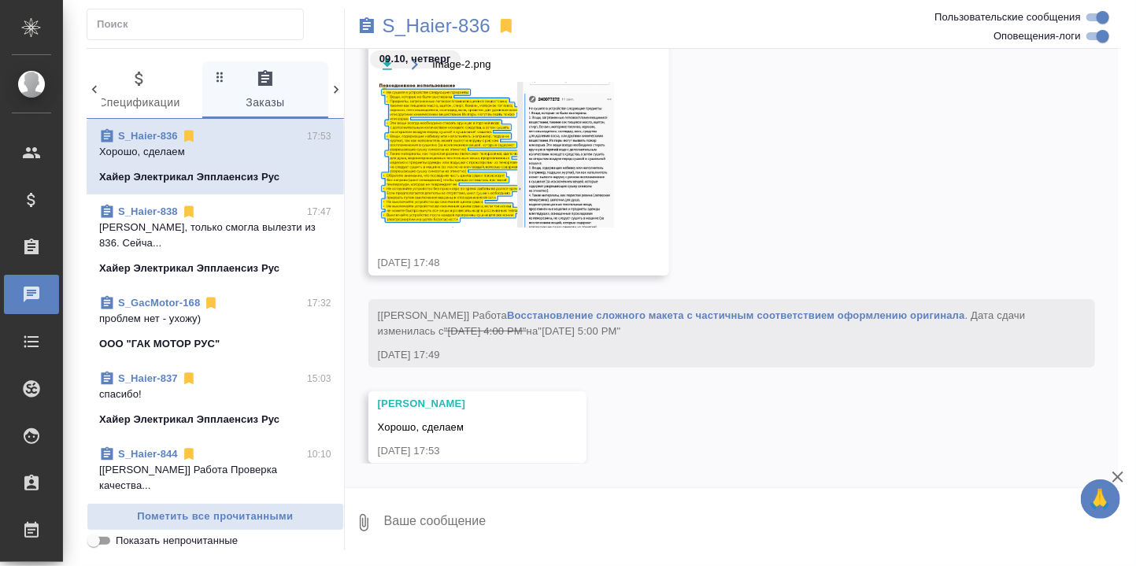
scroll to position [19942, 0]
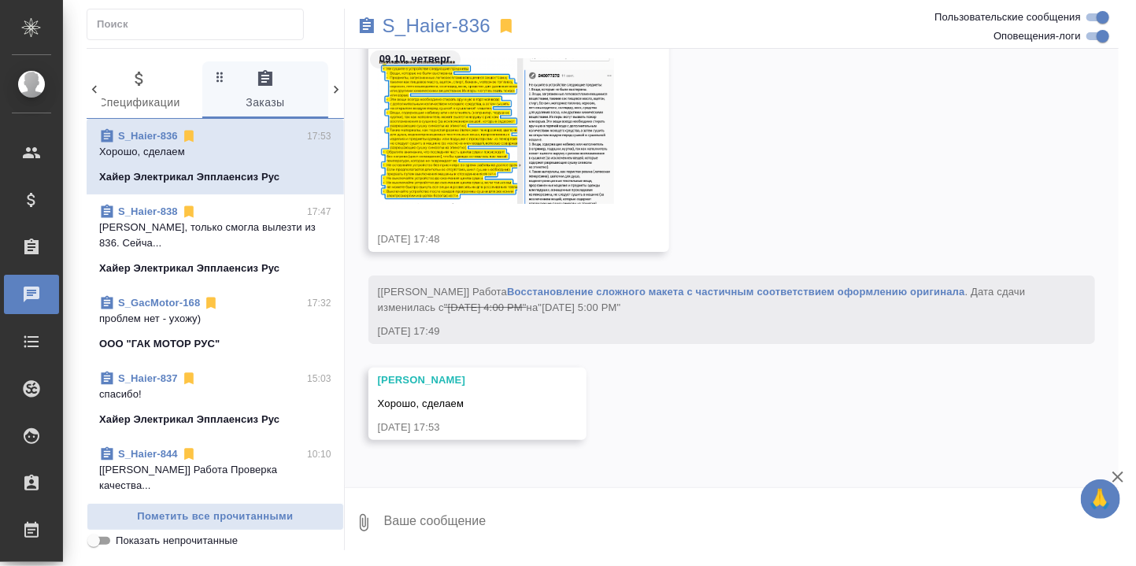
click at [494, 517] on textarea at bounding box center [751, 523] width 736 height 54
click at [146, 217] on link "S_Haier-838" at bounding box center [148, 211] width 60 height 12
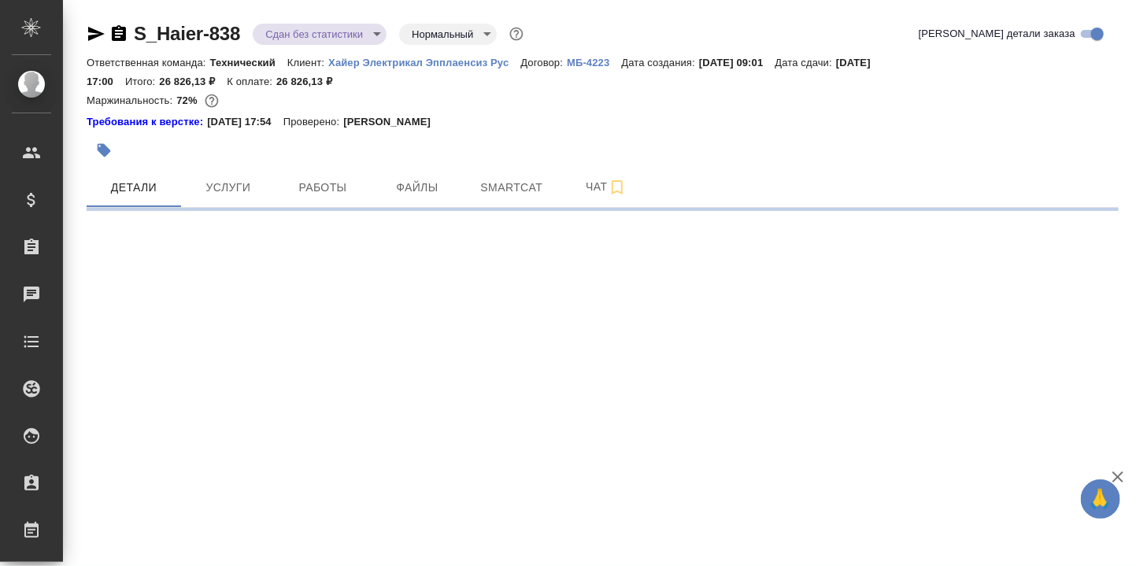
select select "RU"
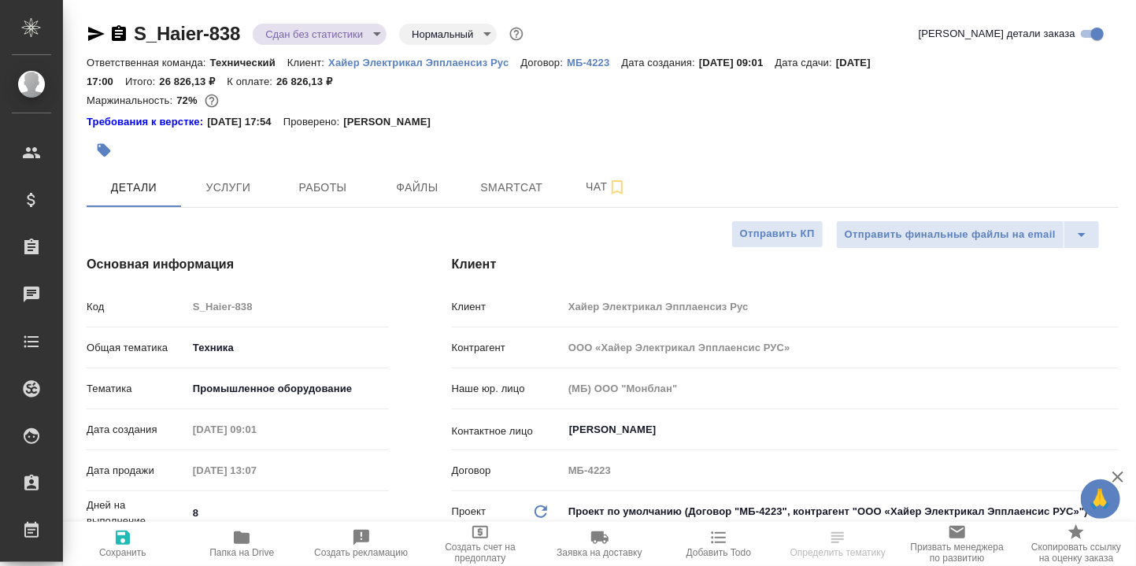
type textarea "x"
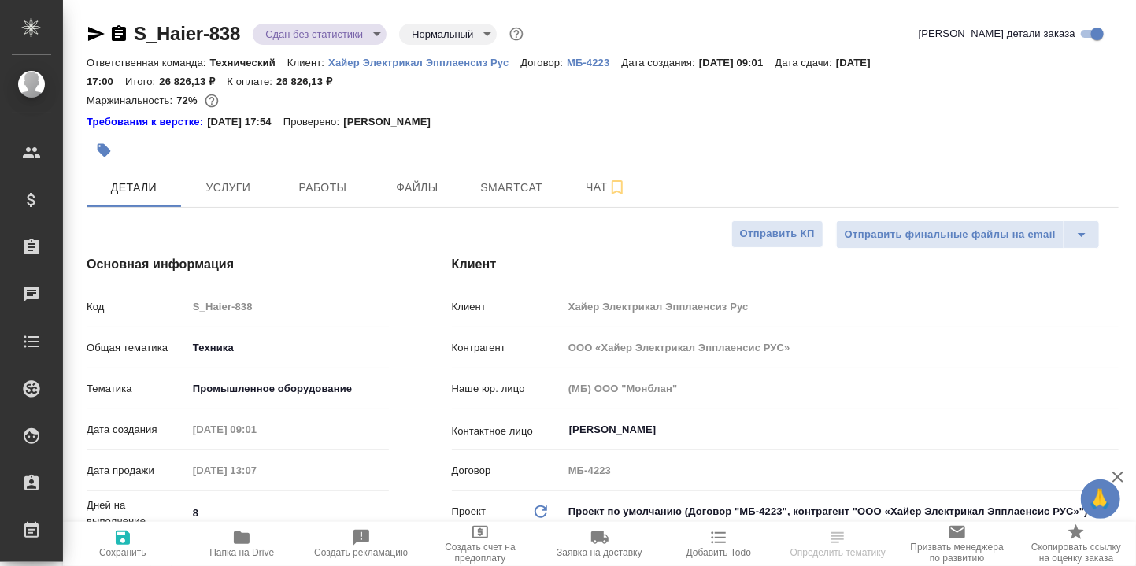
type textarea "x"
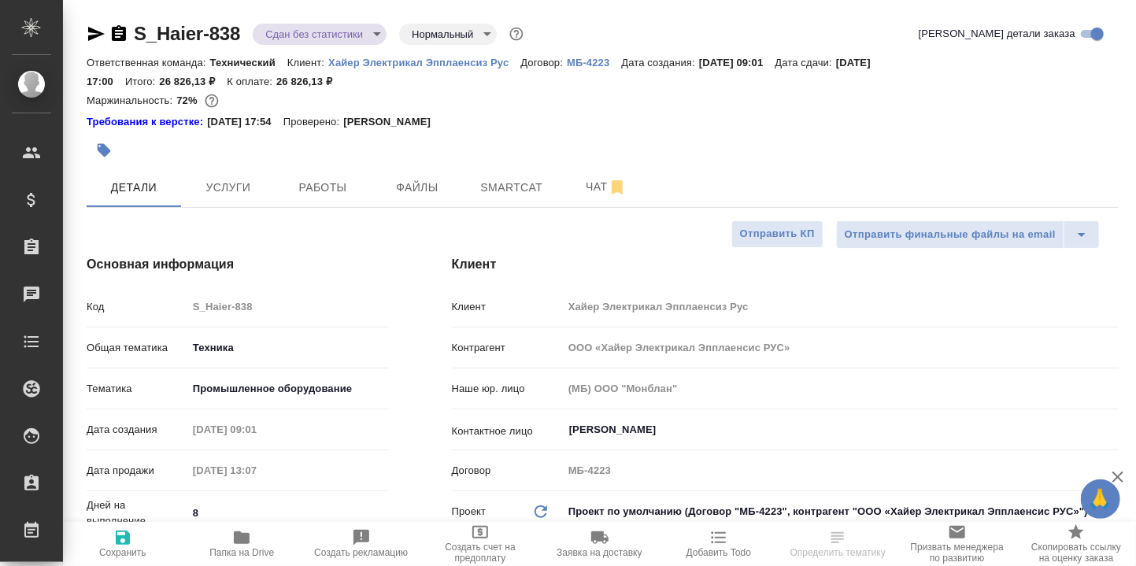
type textarea "x"
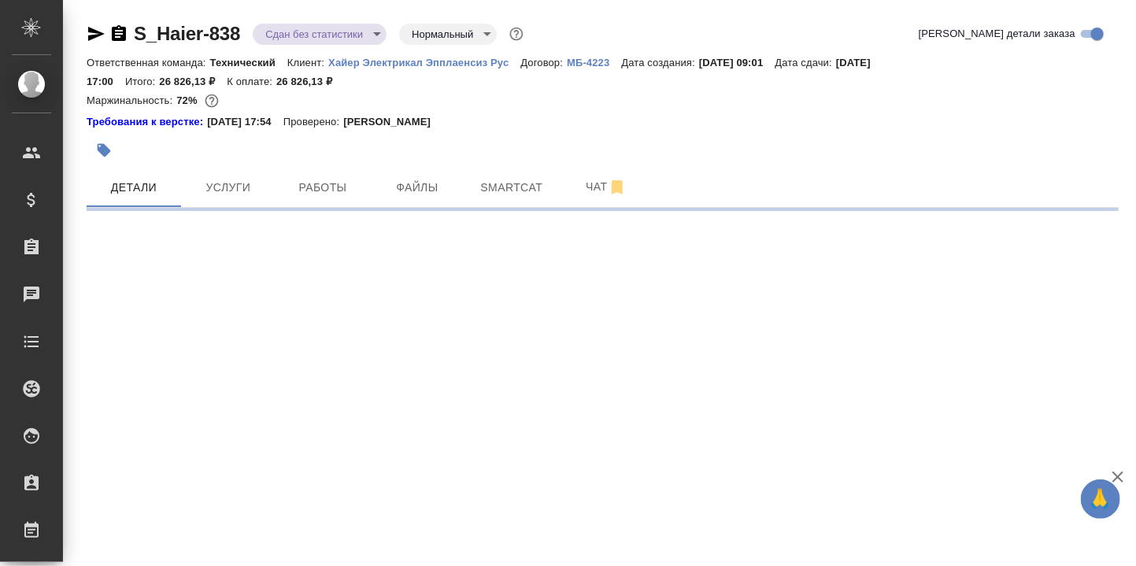
select select "RU"
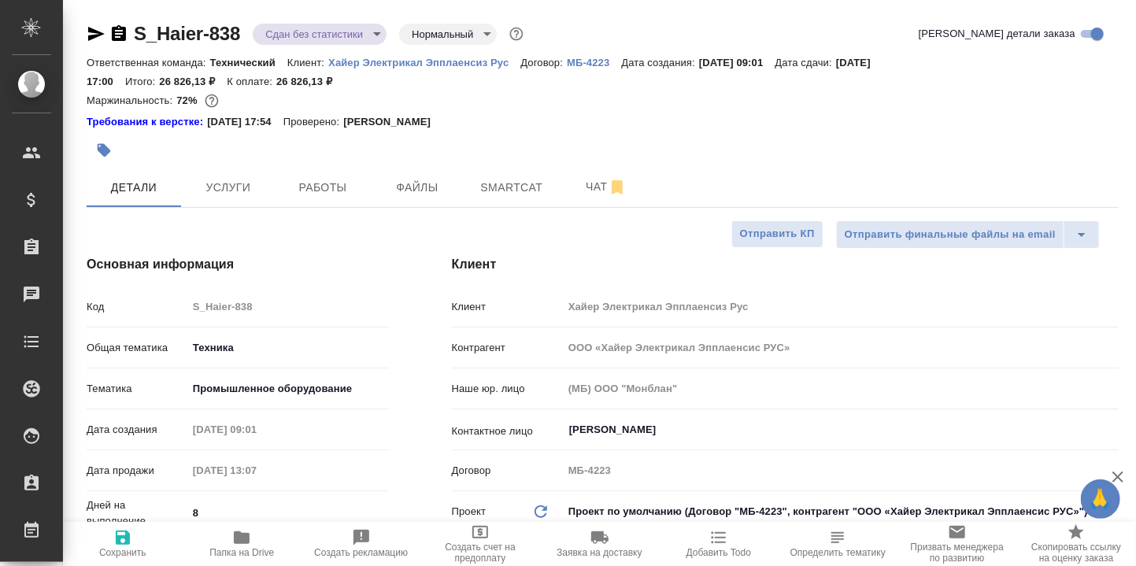
type textarea "x"
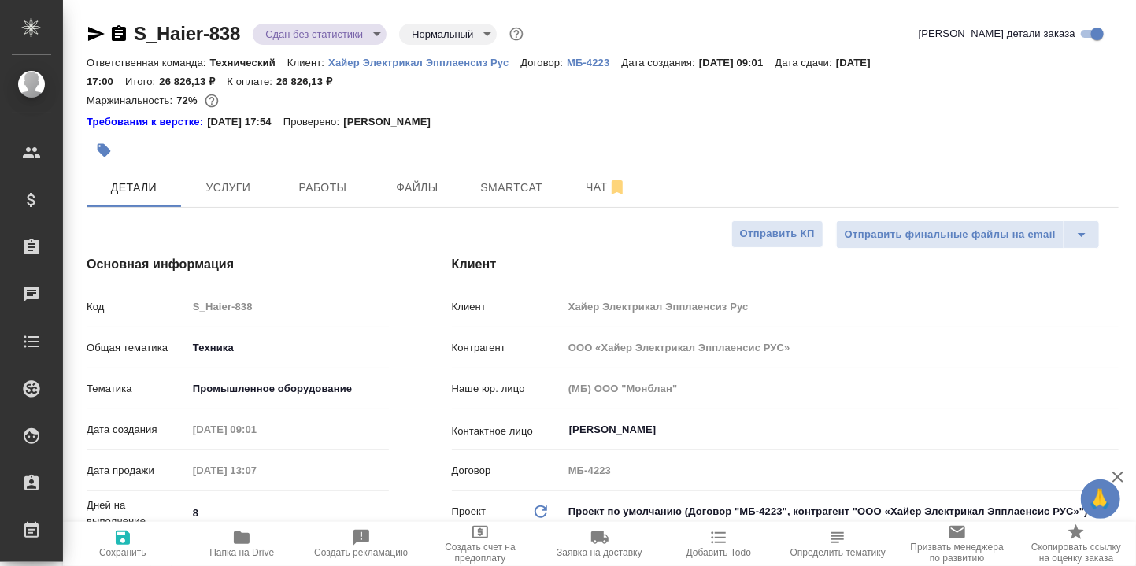
type textarea "x"
click at [594, 187] on span "Чат" at bounding box center [606, 187] width 76 height 20
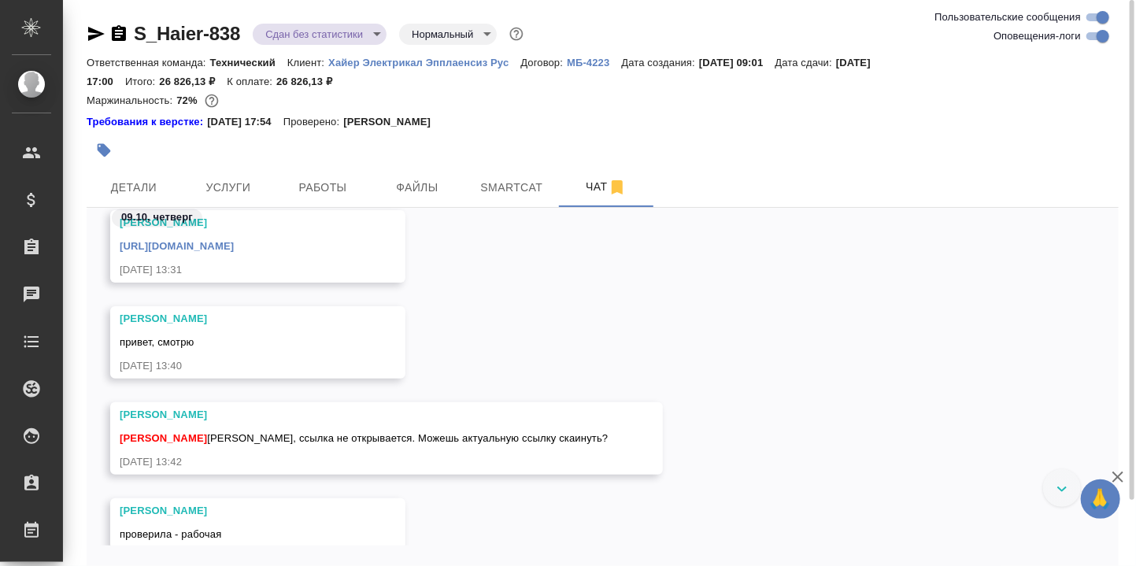
scroll to position [24015, 0]
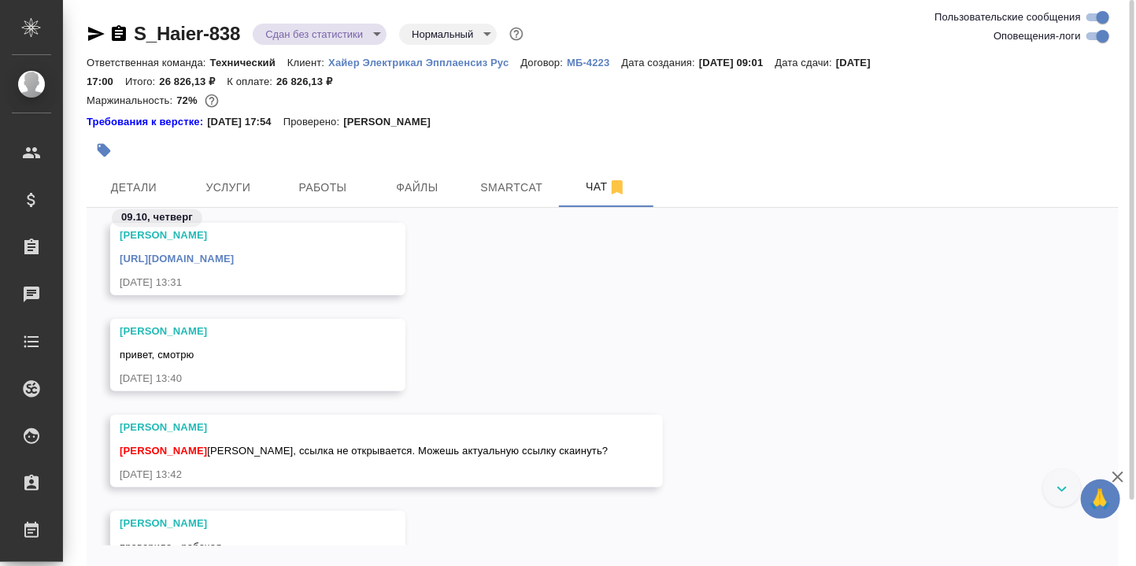
click at [234, 261] on link "https://drive.awatera.com/s/Po2LoznyBZ2kGpa" at bounding box center [177, 259] width 114 height 12
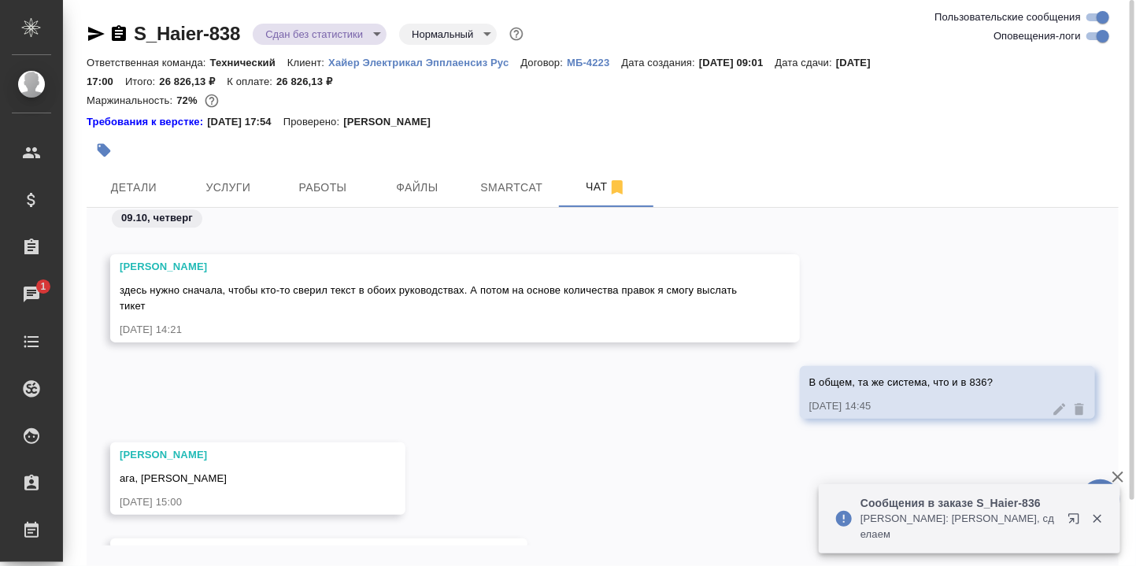
scroll to position [24644, 0]
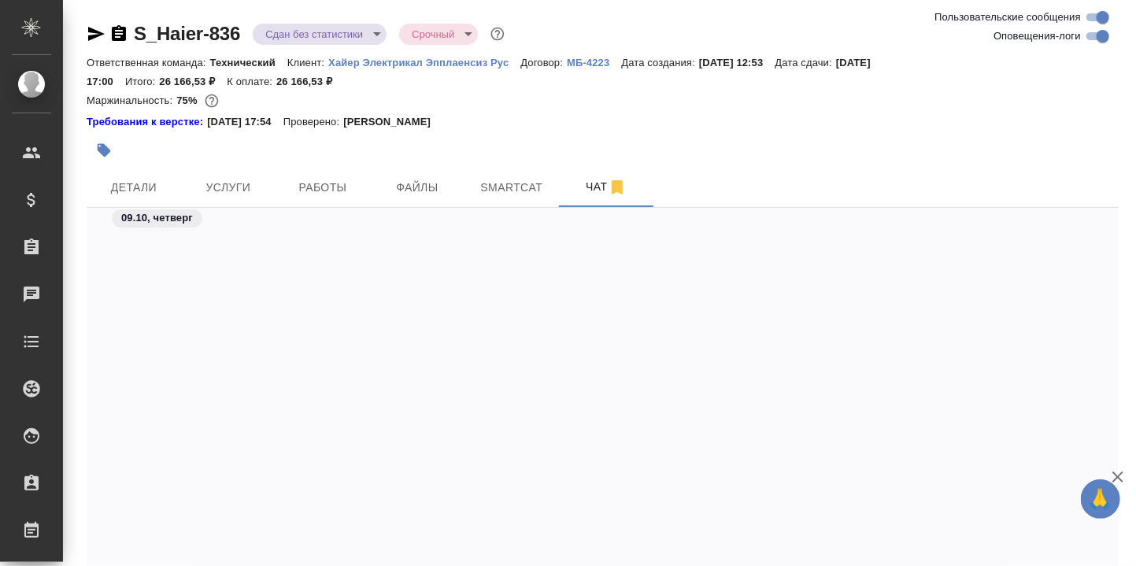
scroll to position [41578, 0]
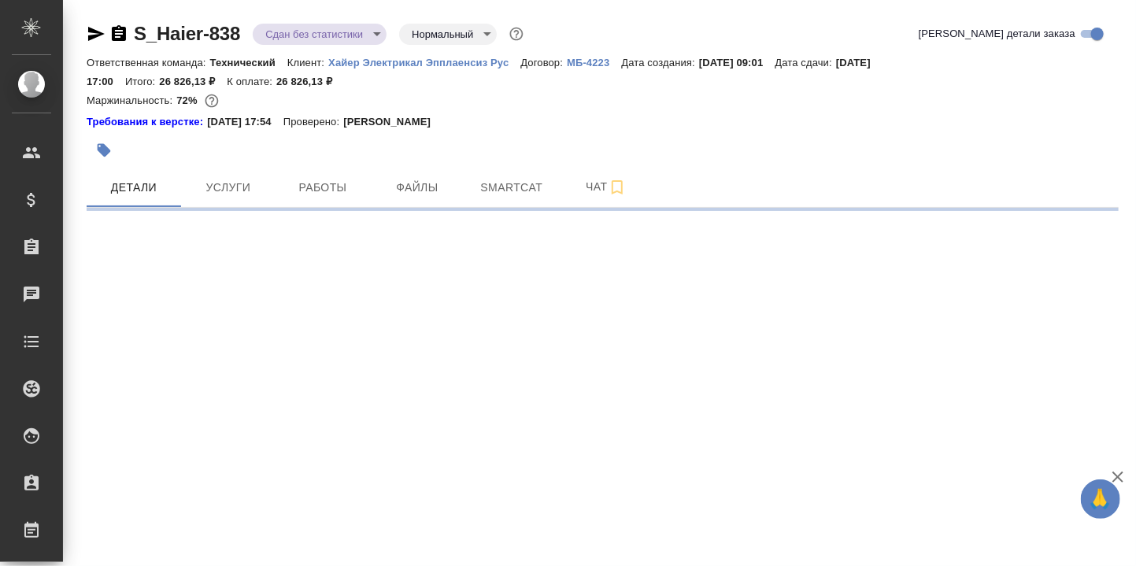
select select "RU"
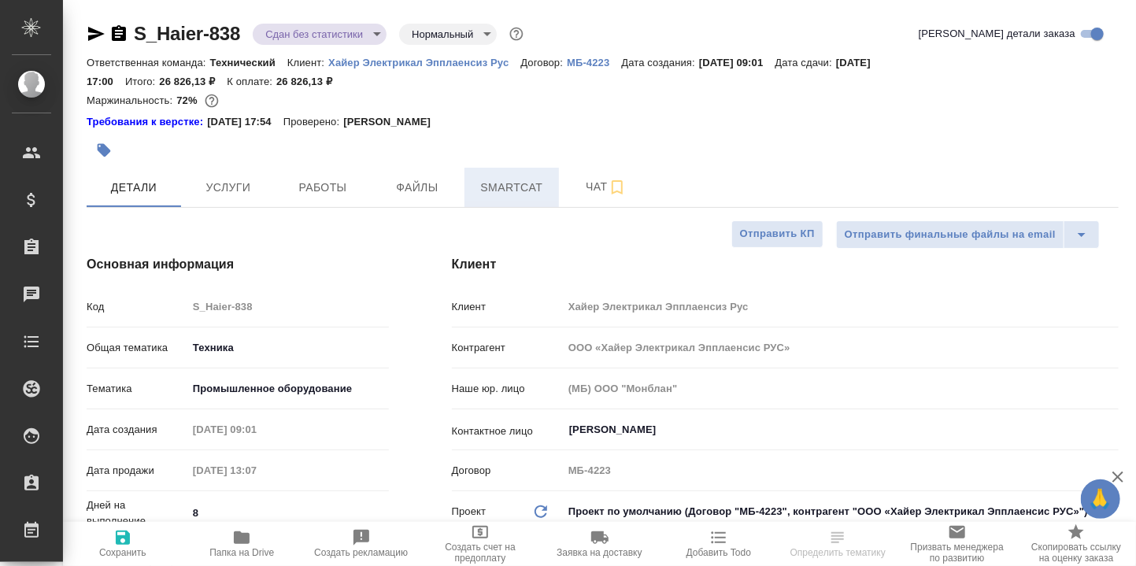
type textarea "x"
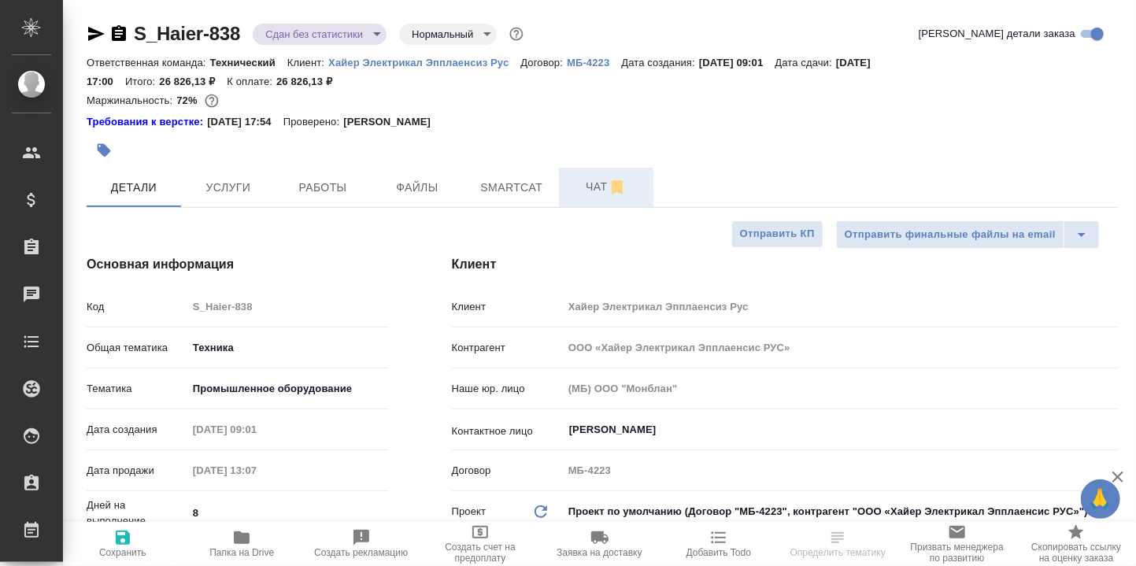
type textarea "x"
click at [594, 190] on span "Чат" at bounding box center [606, 187] width 76 height 20
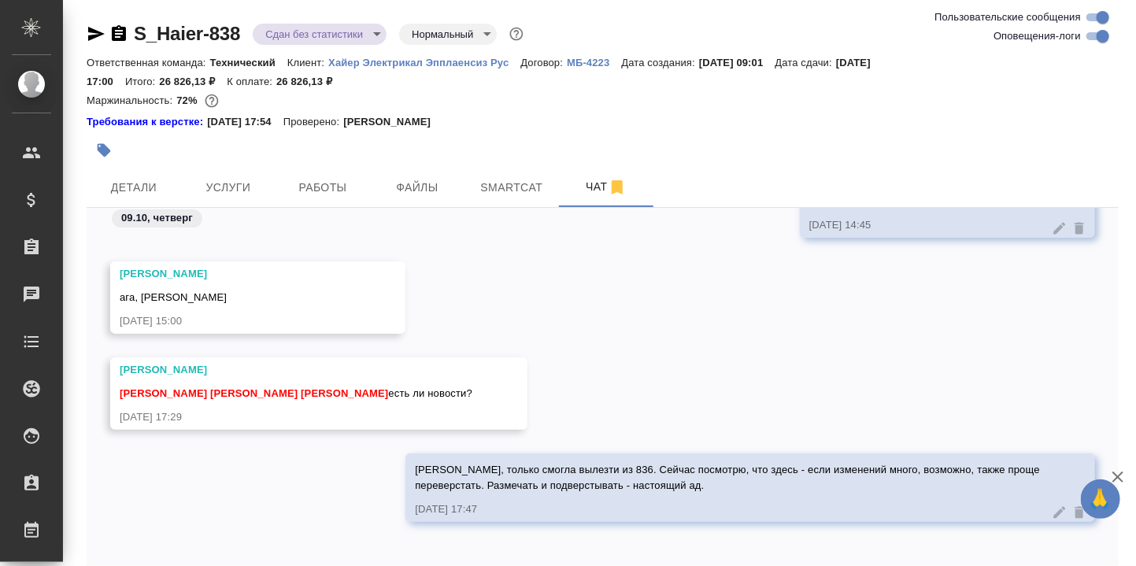
scroll to position [75, 0]
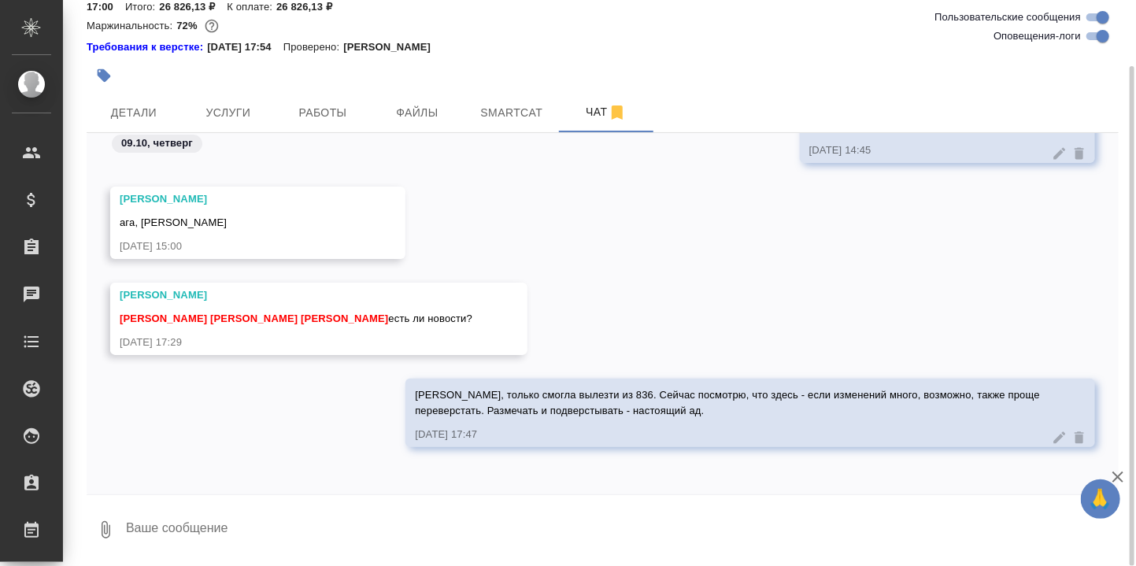
click at [325, 521] on textarea at bounding box center [621, 530] width 994 height 54
click at [141, 111] on span "Детали" at bounding box center [134, 113] width 76 height 20
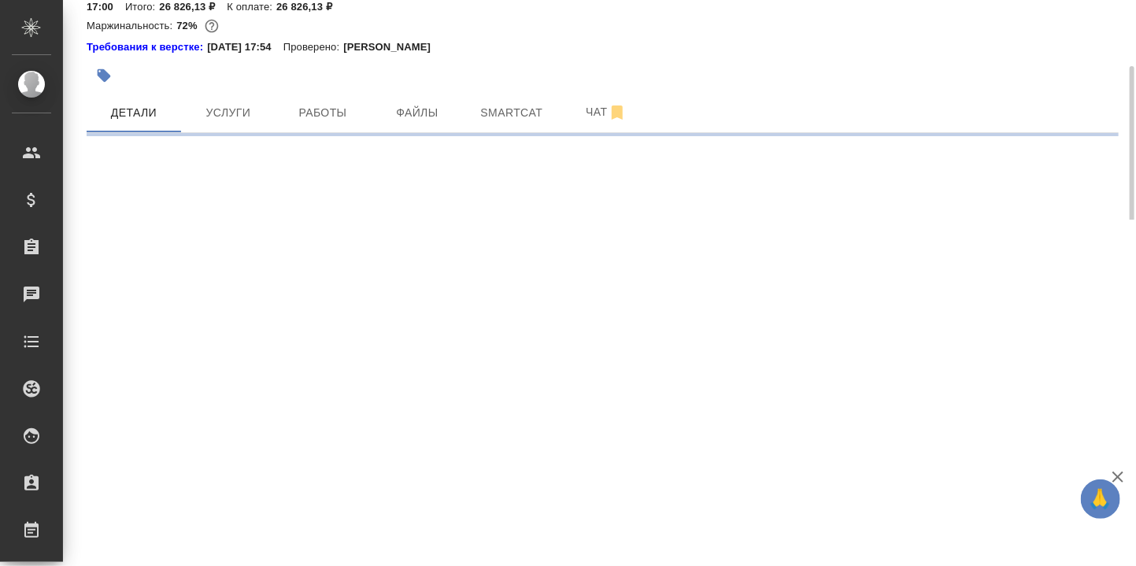
select select "RU"
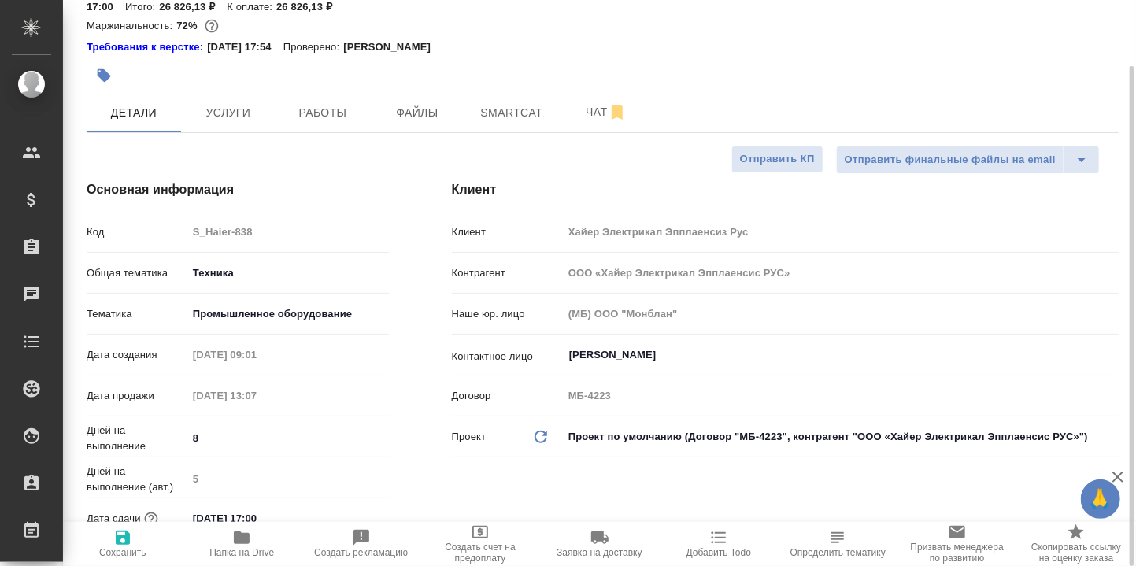
type textarea "x"
click at [243, 537] on icon "button" at bounding box center [242, 537] width 16 height 13
type textarea "x"
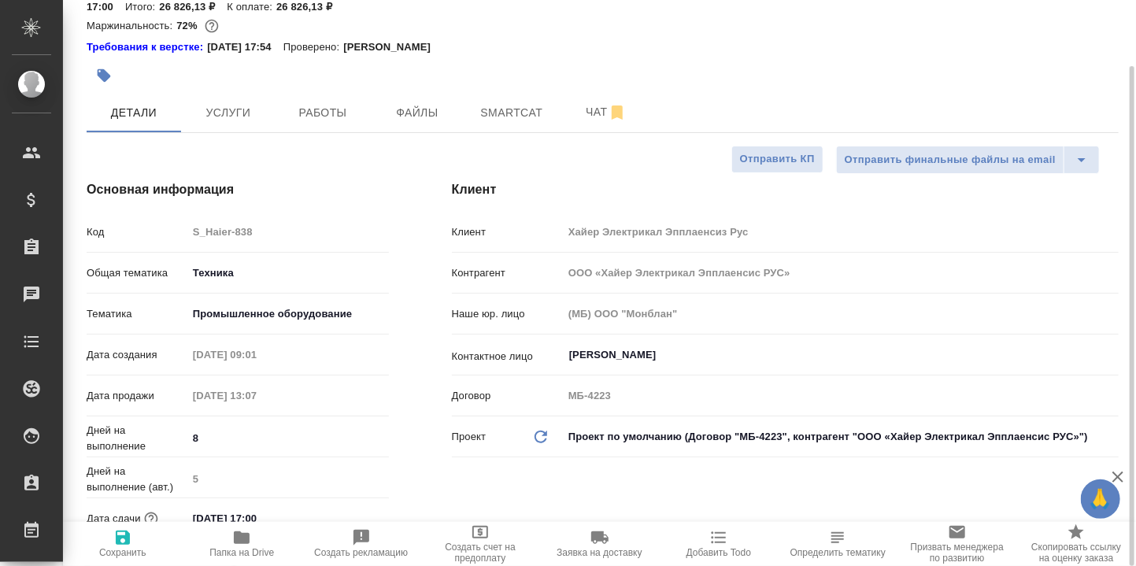
type textarea "x"
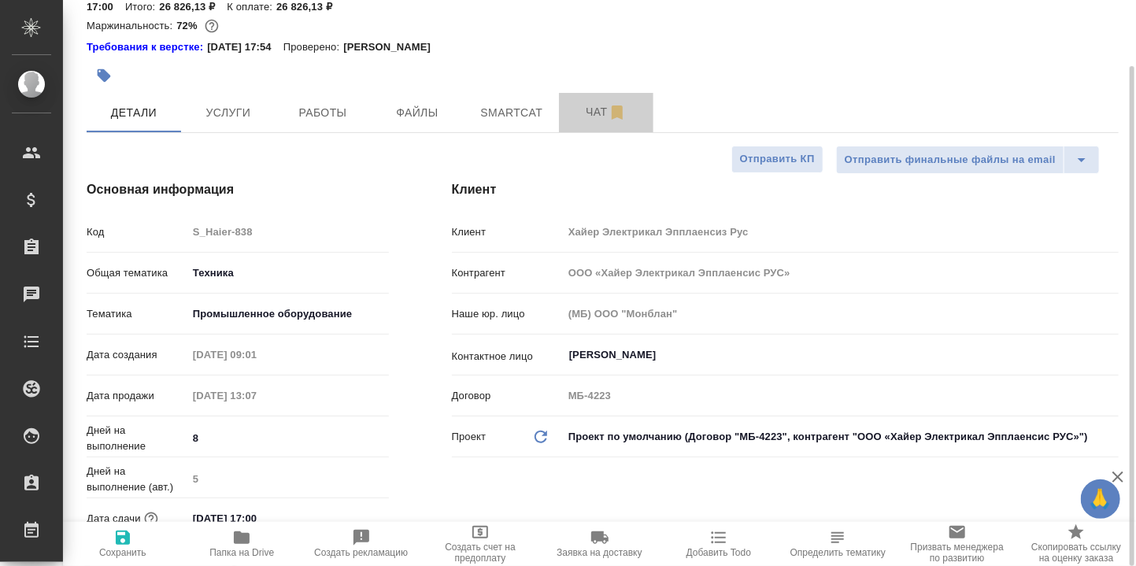
drag, startPoint x: 602, startPoint y: 111, endPoint x: 591, endPoint y: 190, distance: 79.5
click at [602, 113] on span "Чат" at bounding box center [606, 112] width 76 height 20
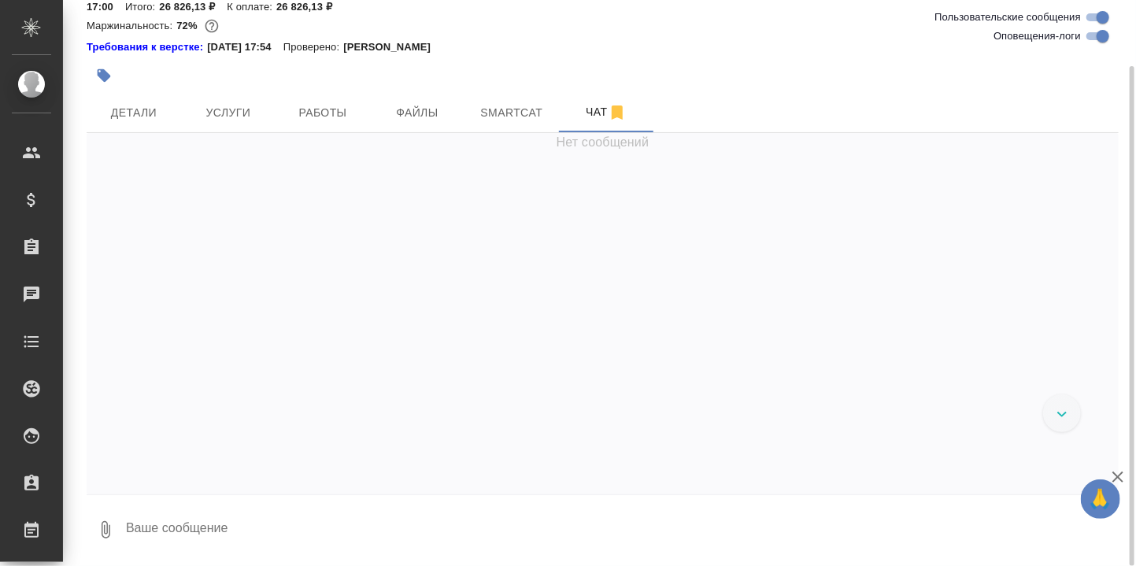
scroll to position [25173, 0]
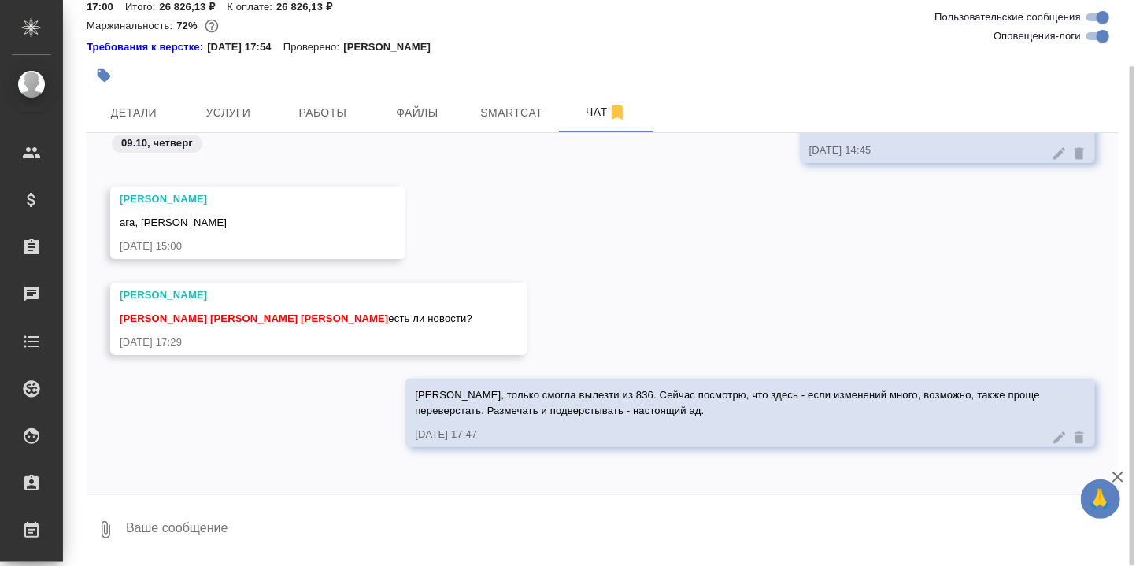
click at [315, 530] on textarea at bounding box center [621, 530] width 994 height 54
paste textarea "https://drive.awatera.com/apps/files/files/10666145?dir=/Shares/%D0%A5%D0%B0%D0…"
type textarea "Вот: https://drive.awatera.com/apps/files/files/10666145?dir=/Shares/%D0%A5%D0%…"
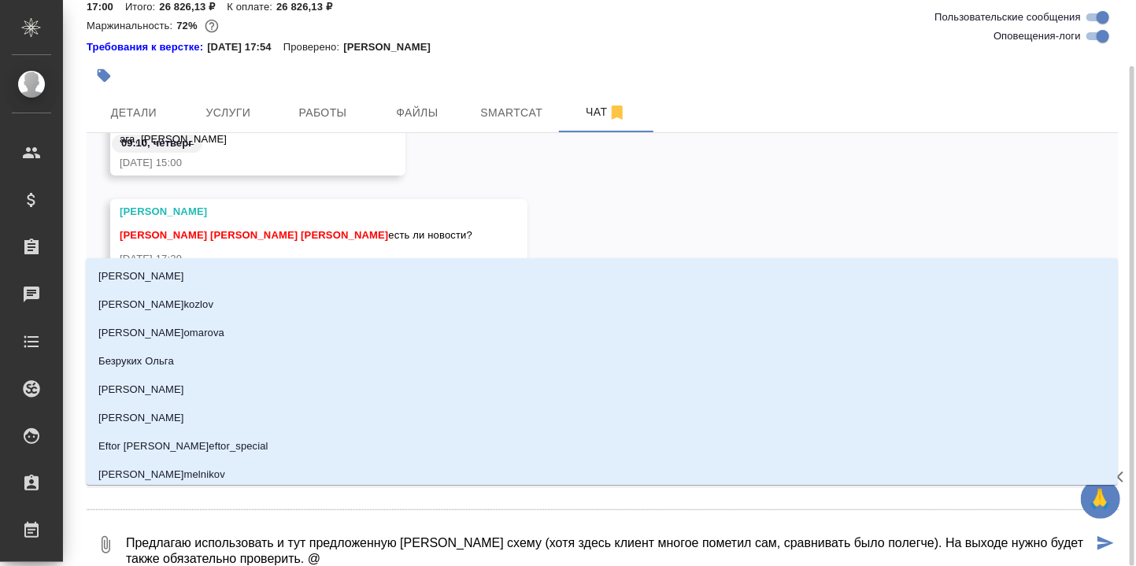
type textarea "Предлагаю использовать и тут предложенную Сашей схему (хотя здесь клиент многое…"
type input "С"
type textarea "Предлагаю использовать и тут предложенную Сашей схему (хотя здесь клиент многое…"
type input "Се"
type textarea "Предлагаю использовать и тут предложенную Сашей схему (хотя здесь клиент многое…"
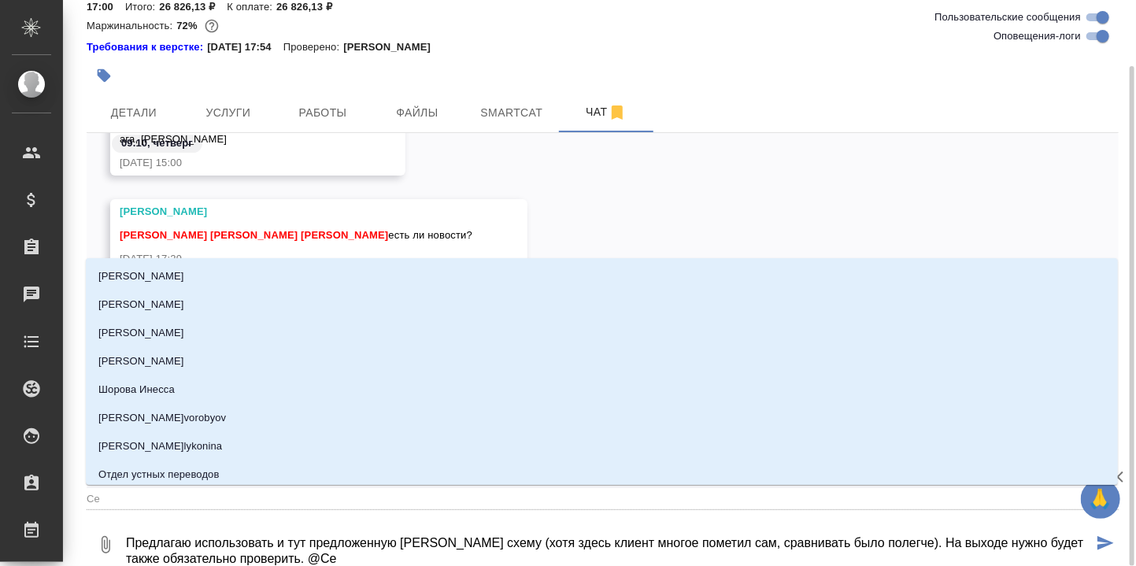
type input "Сер"
type textarea "Предлагаю использовать и тут предложенную Сашей схему (хотя здесь клиент многое…"
type input "Серг"
type textarea "Предлагаю использовать и тут предложенную Сашей схему (хотя здесь клиент многое…"
type input "Серге"
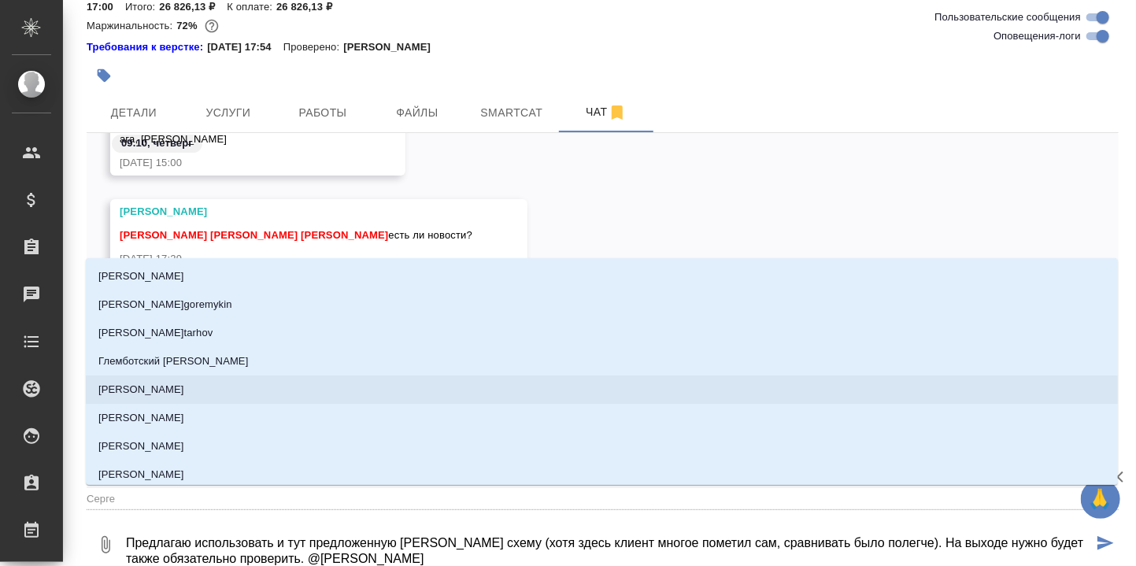
type textarea "Предлагаю использовать и тут предложенную Сашей схему (хотя здесь клиент многое…"
type input "Сергее"
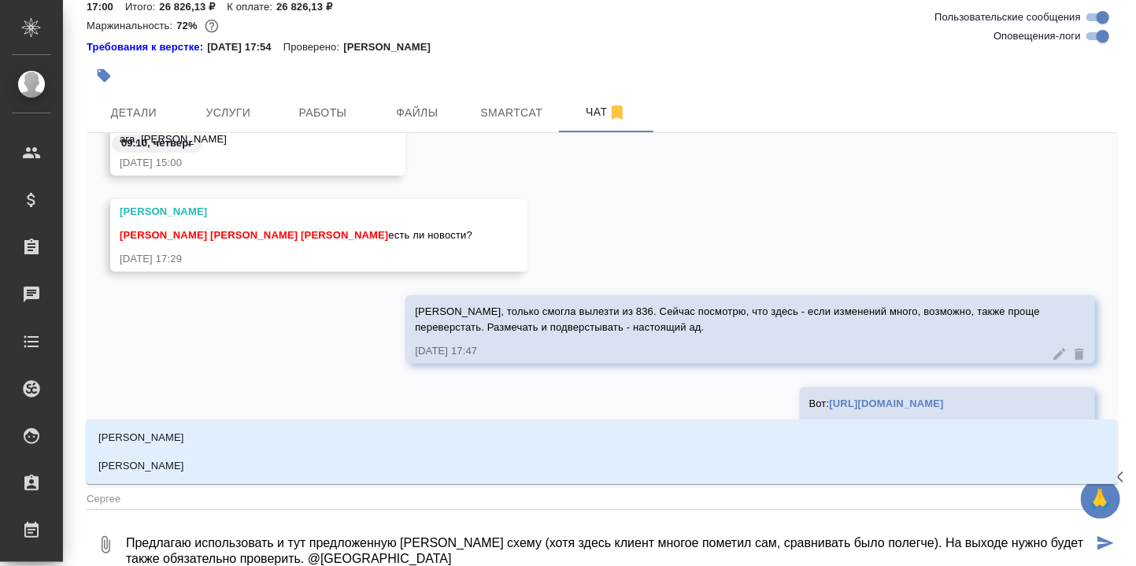
type textarea "Предлагаю использовать и тут предложенную Сашей схему (хотя здесь клиент многое…"
type input "[PERSON_NAME]"
type textarea "Предлагаю использовать и тут предложенную Сашей схему (хотя здесь клиент многое…"
type input "[PERSON_NAME]"
type textarea "Предлагаю использовать и тут предложенную Сашей схему (хотя здесь клиент многое…"
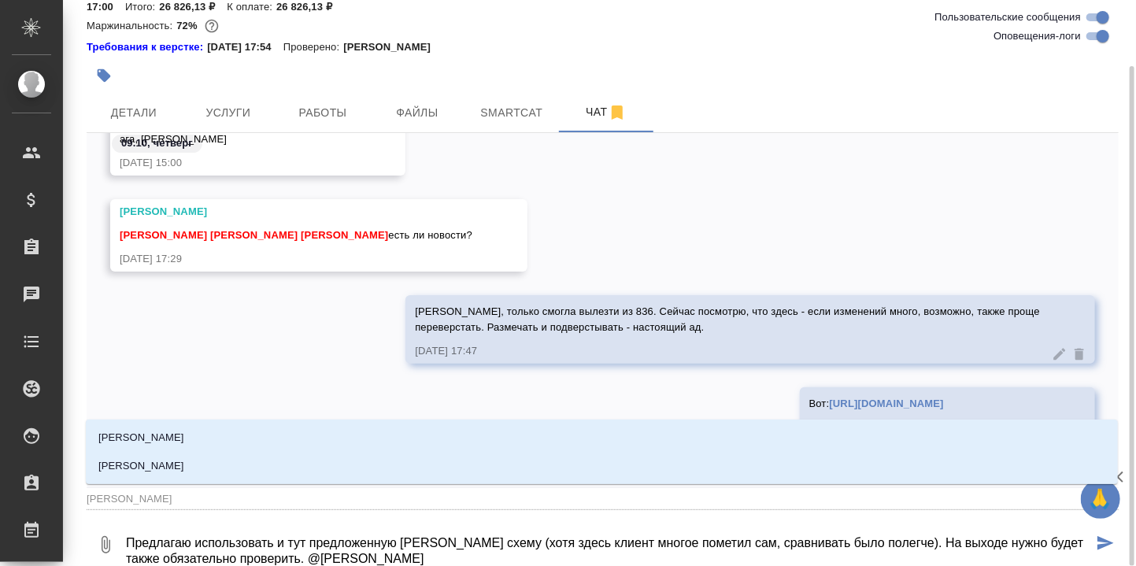
type input "[PERSON_NAME]"
type textarea "Предлагаю использовать и тут предложенную Сашей схему (хотя здесь клиент многое…"
type input "Сергеева а"
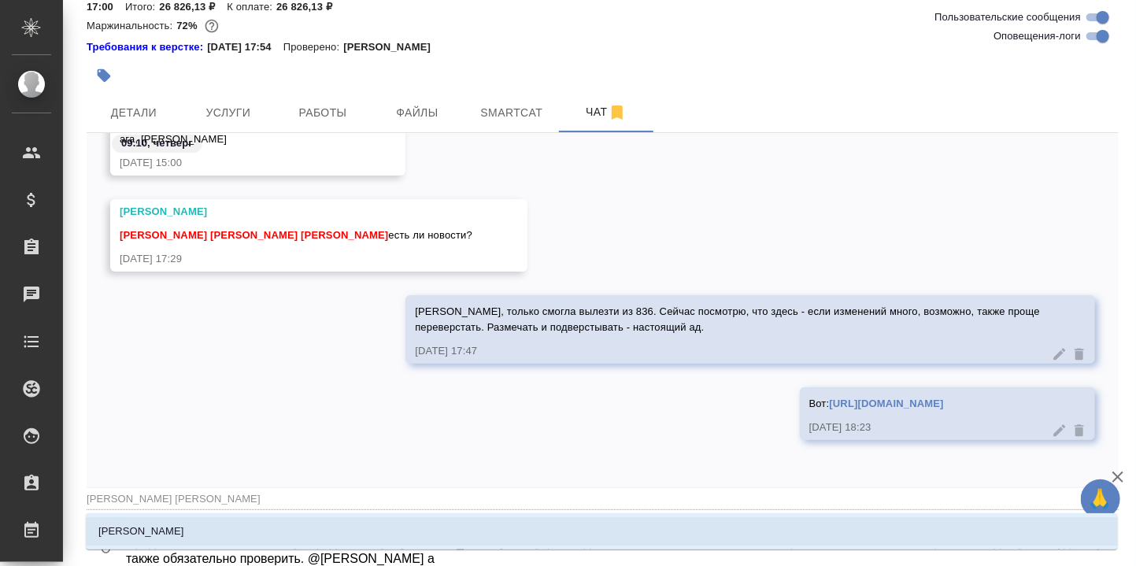
click at [184, 531] on p "[PERSON_NAME]" at bounding box center [141, 532] width 86 height 16
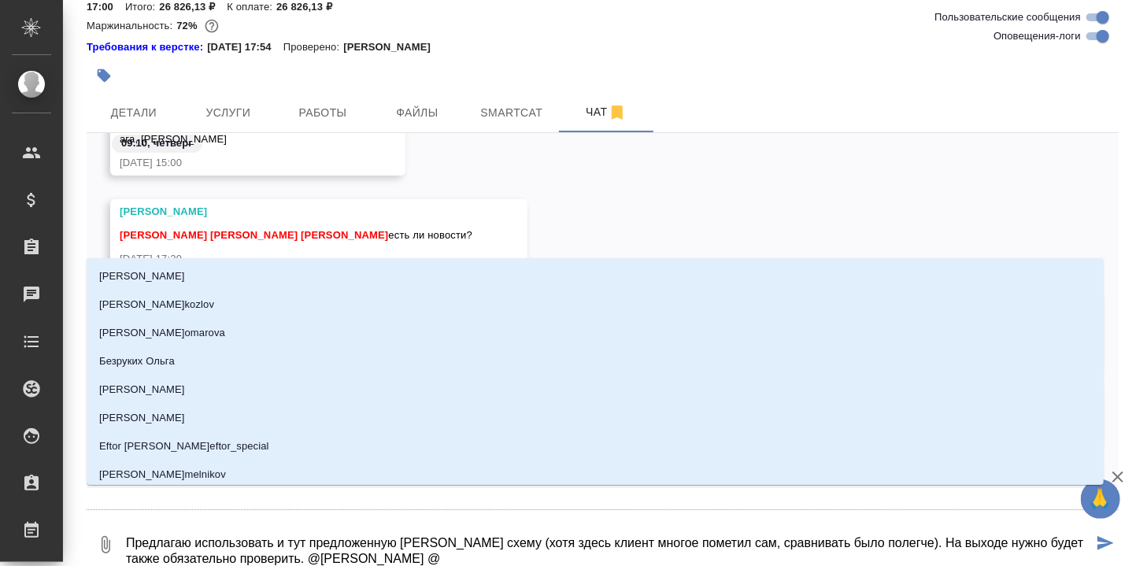
type textarea "Предлагаю использовать и тут предложенную Сашей схему (хотя здесь клиент многое…"
type input "У"
type textarea "Предлагаю использовать и тут предложенную Сашей схему (хотя здесь клиент многое…"
type input "Ус"
type textarea "Предлагаю использовать и тут предложенную Сашей схему (хотя здесь клиент многое…"
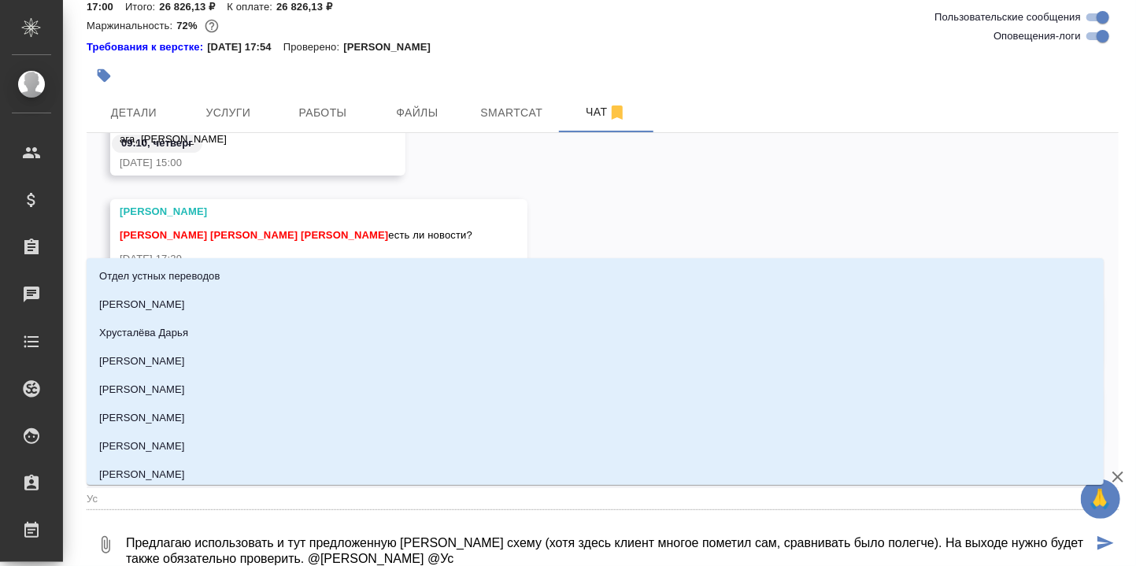
type input "Усм"
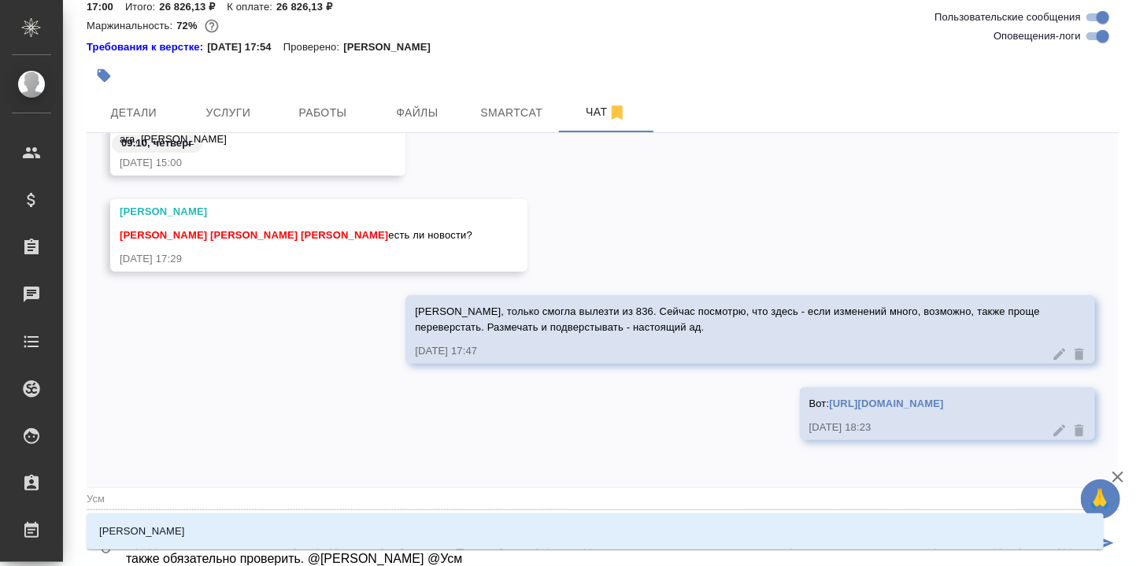
type textarea "Предлагаю использовать и тут предложенную Сашей схему (хотя здесь клиент многое…"
type input "Усма"
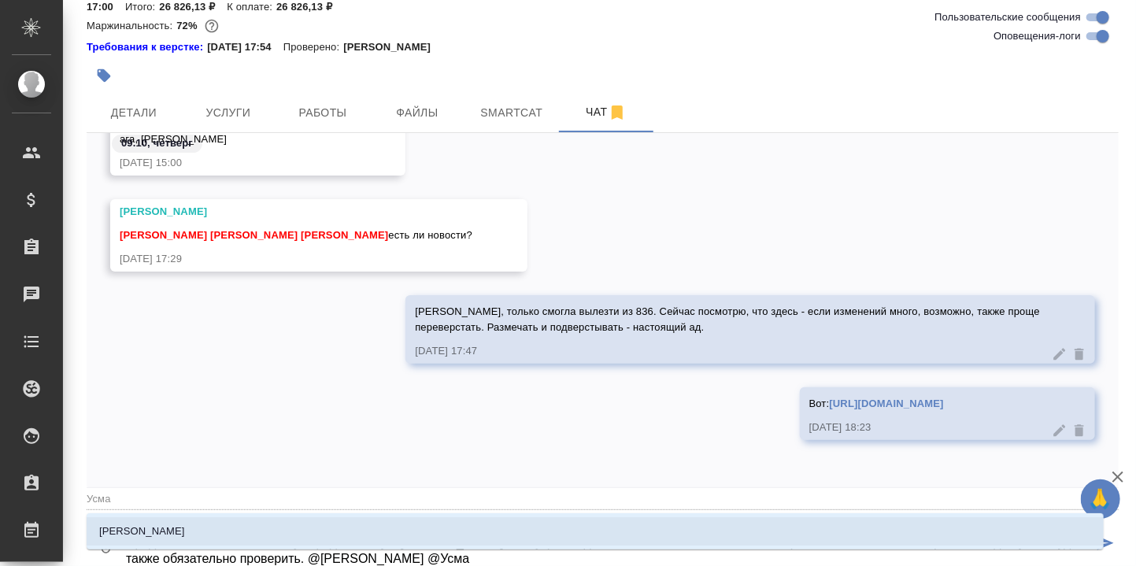
click at [169, 525] on p "[PERSON_NAME]" at bounding box center [142, 532] width 86 height 16
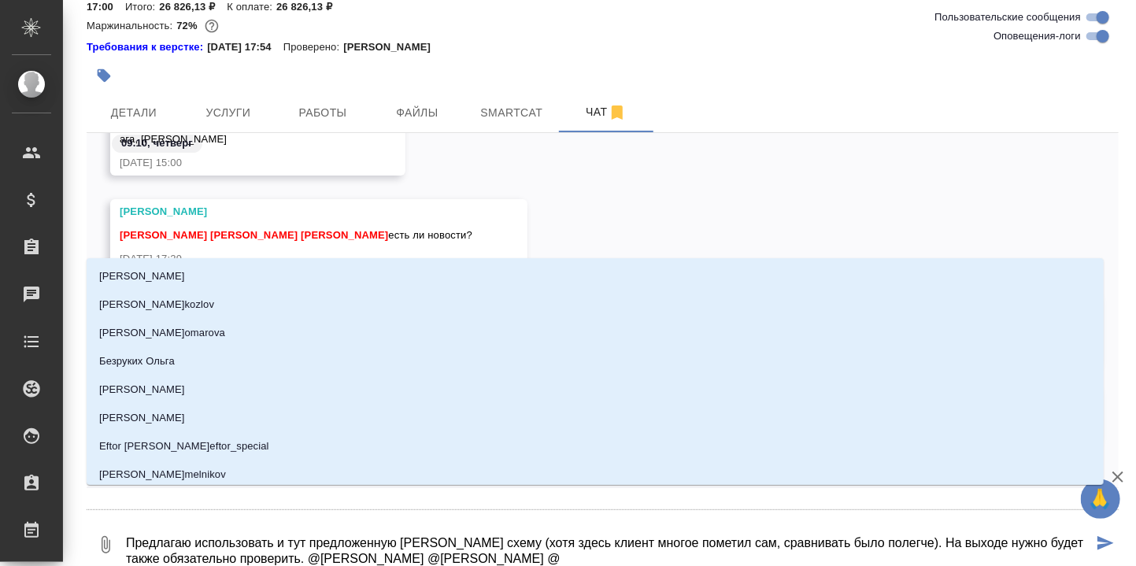
type textarea "Предлагаю использовать и тут предложенную Сашей схему (хотя здесь клиент многое…"
type input "З"
type textarea "Предлагаю использовать и тут предложенную Сашей схему (хотя здесь клиент многое…"
type input "За"
type textarea "Предлагаю использовать и тут предложенную Сашей схему (хотя здесь клиент многое…"
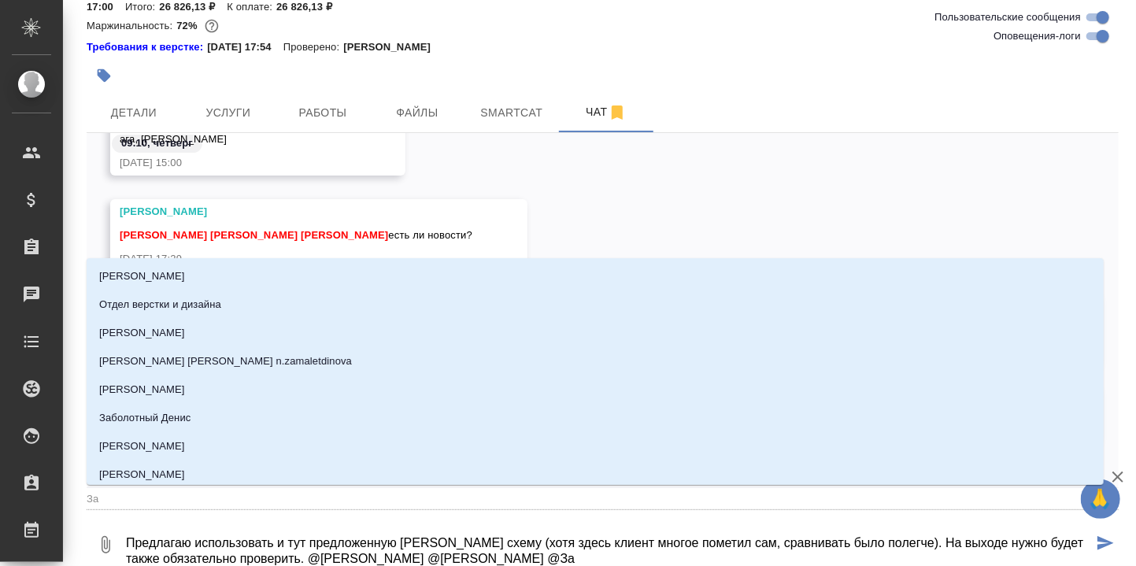
type input "Заб"
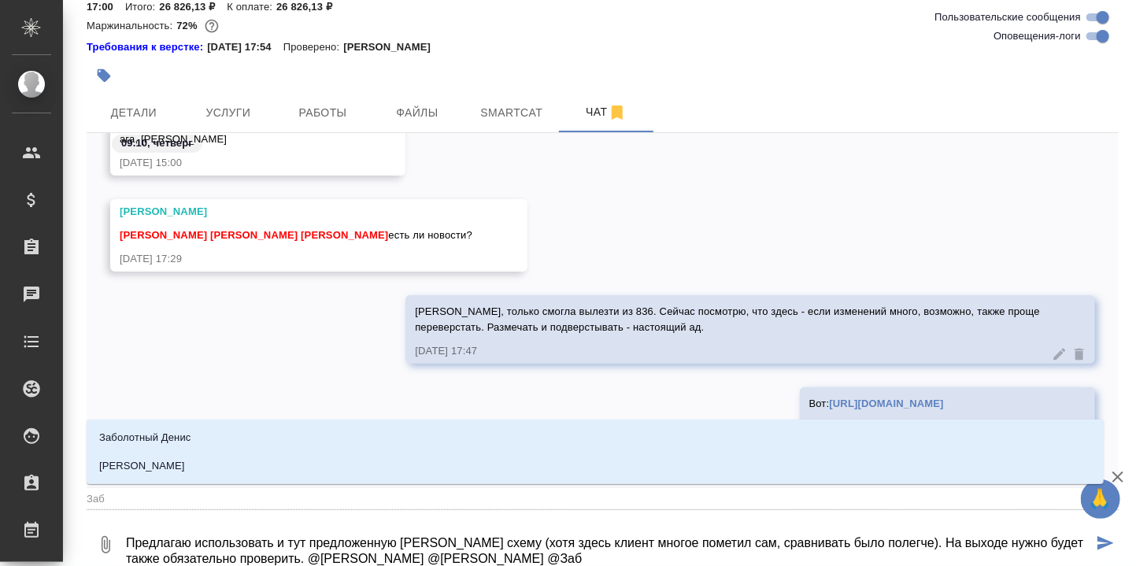
type textarea "Предлагаю использовать и тут предложенную Сашей схему (хотя здесь клиент многое…"
type input "Забо"
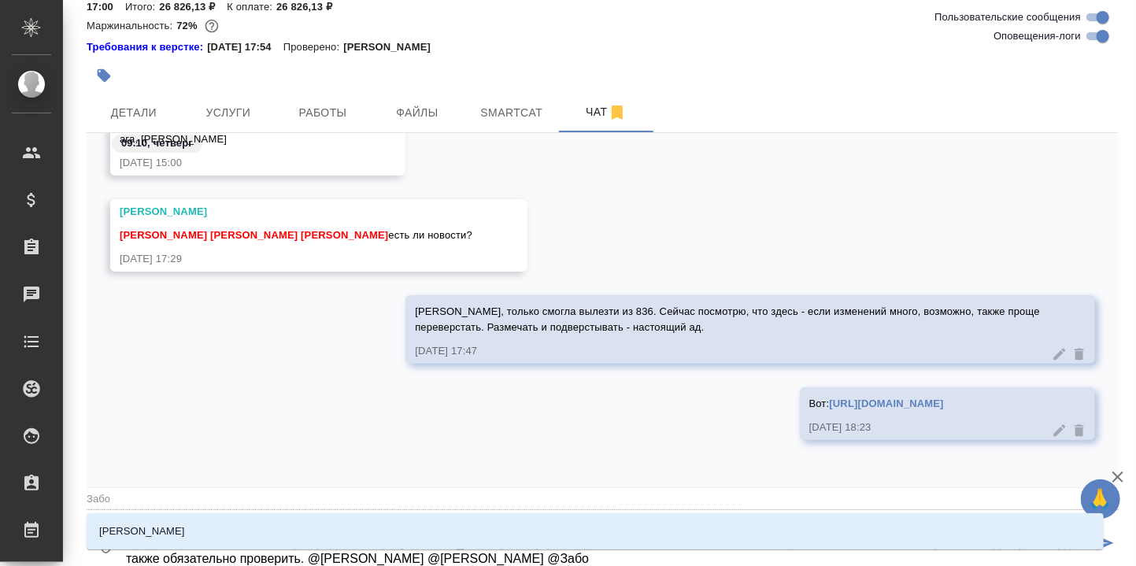
type textarea "Предлагаю использовать и тут предложенную Сашей схему (хотя здесь клиент многое…"
type input "Забор"
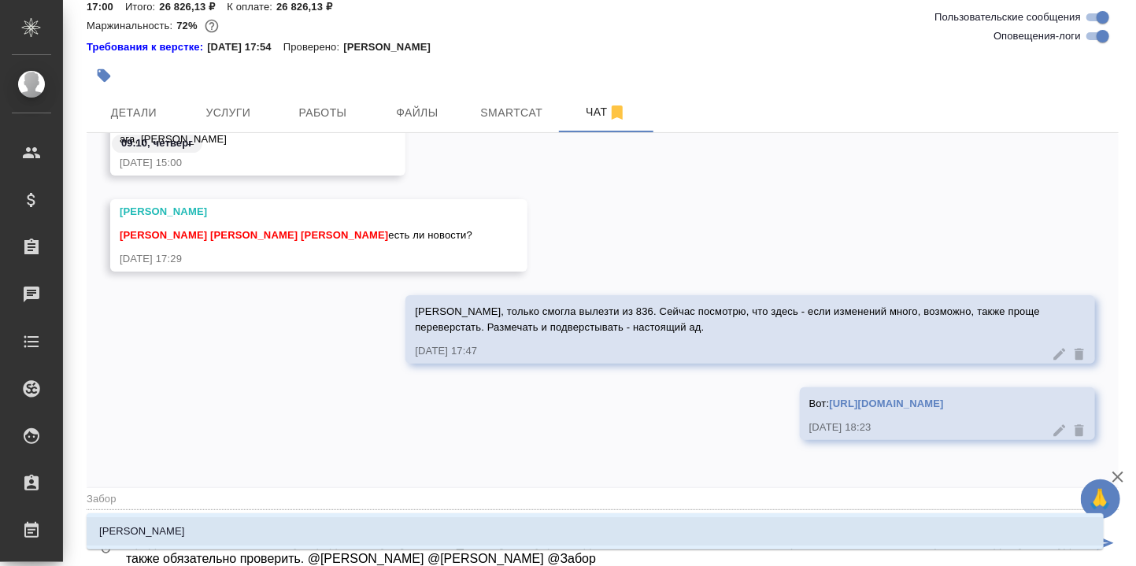
click at [215, 529] on li "[PERSON_NAME]" at bounding box center [595, 531] width 1017 height 28
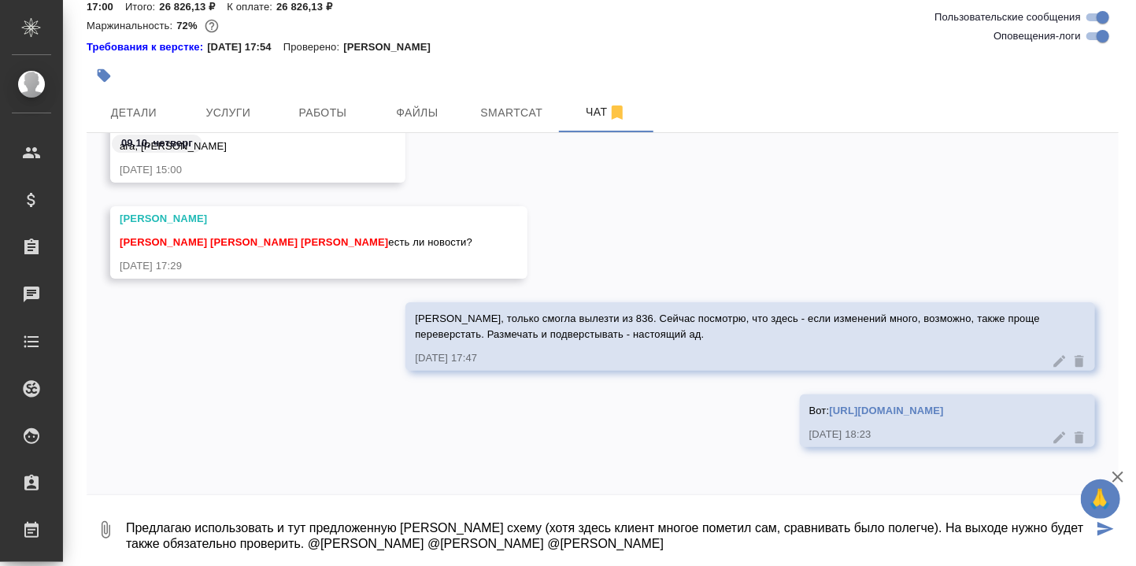
type textarea "Предлагаю использовать и тут предложенную Сашей схему (хотя здесь клиент многое…"
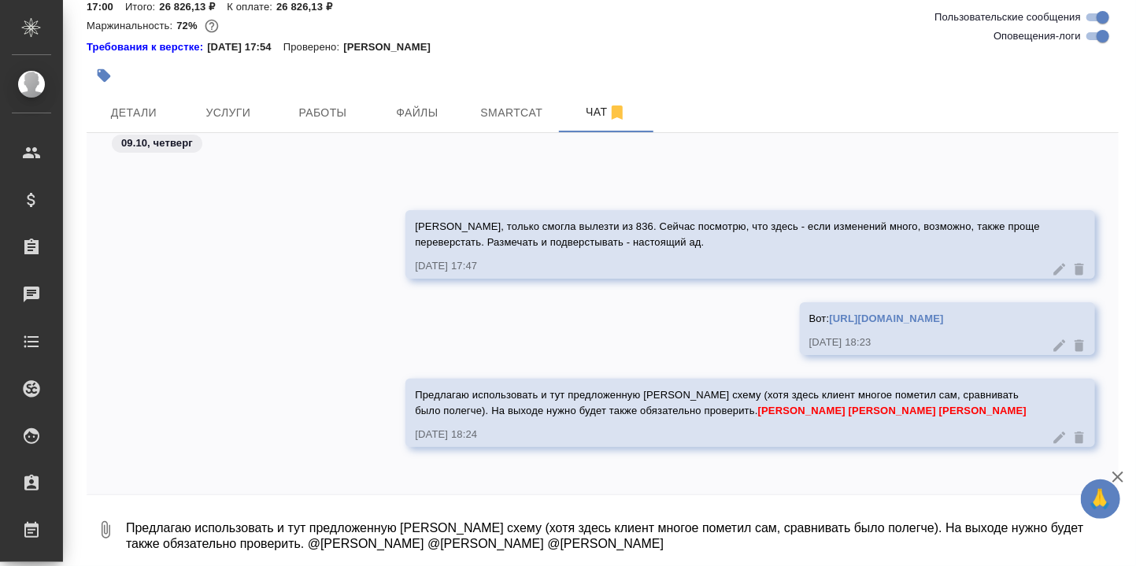
scroll to position [25436, 0]
click at [243, 379] on div "Предлагаю использовать и тут предложенную Сашей схему (хотя здесь клиент многое…" at bounding box center [603, 425] width 1032 height 92
